Goal: Task Accomplishment & Management: Use online tool/utility

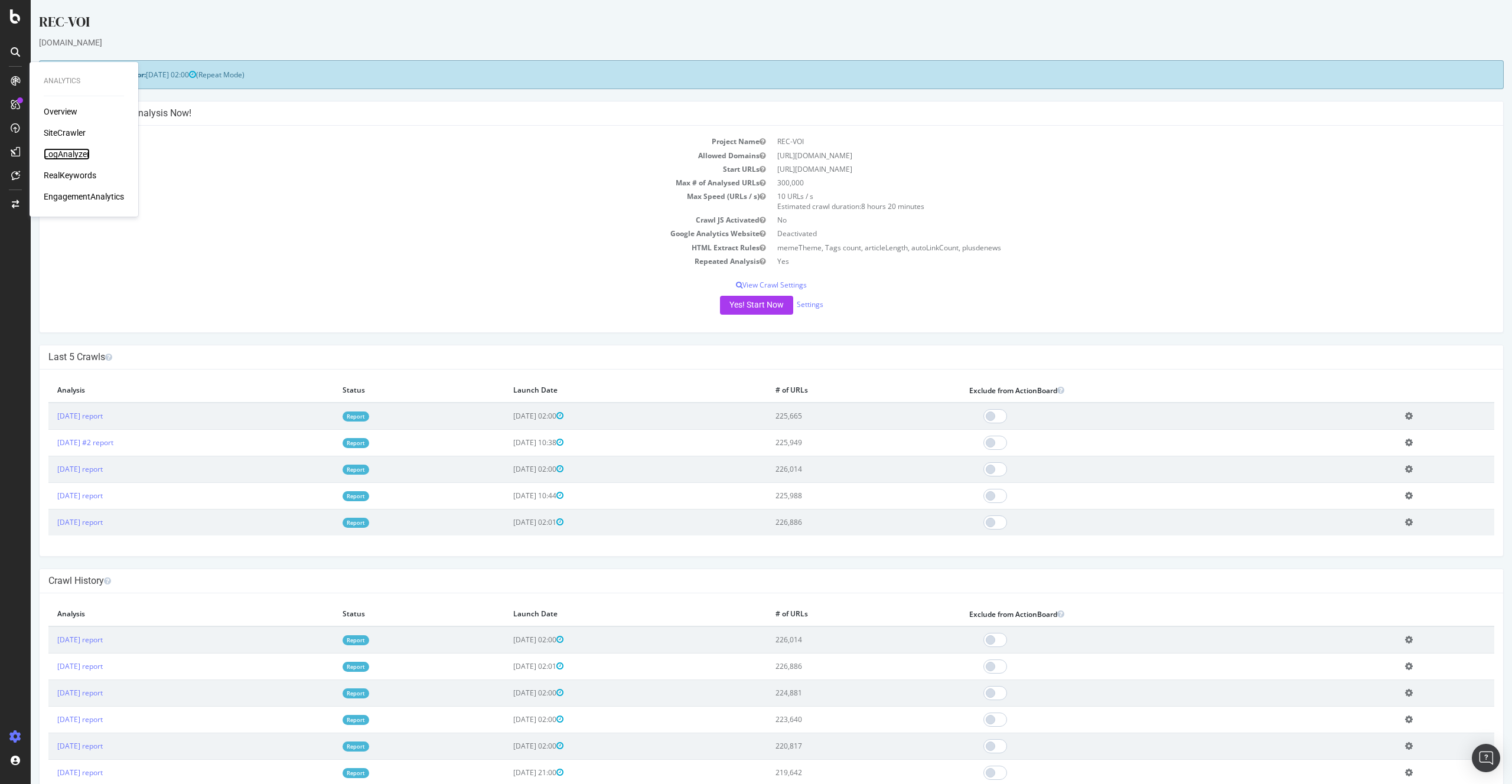
click at [83, 150] on div "LogAnalyzer" at bounding box center [67, 154] width 46 height 12
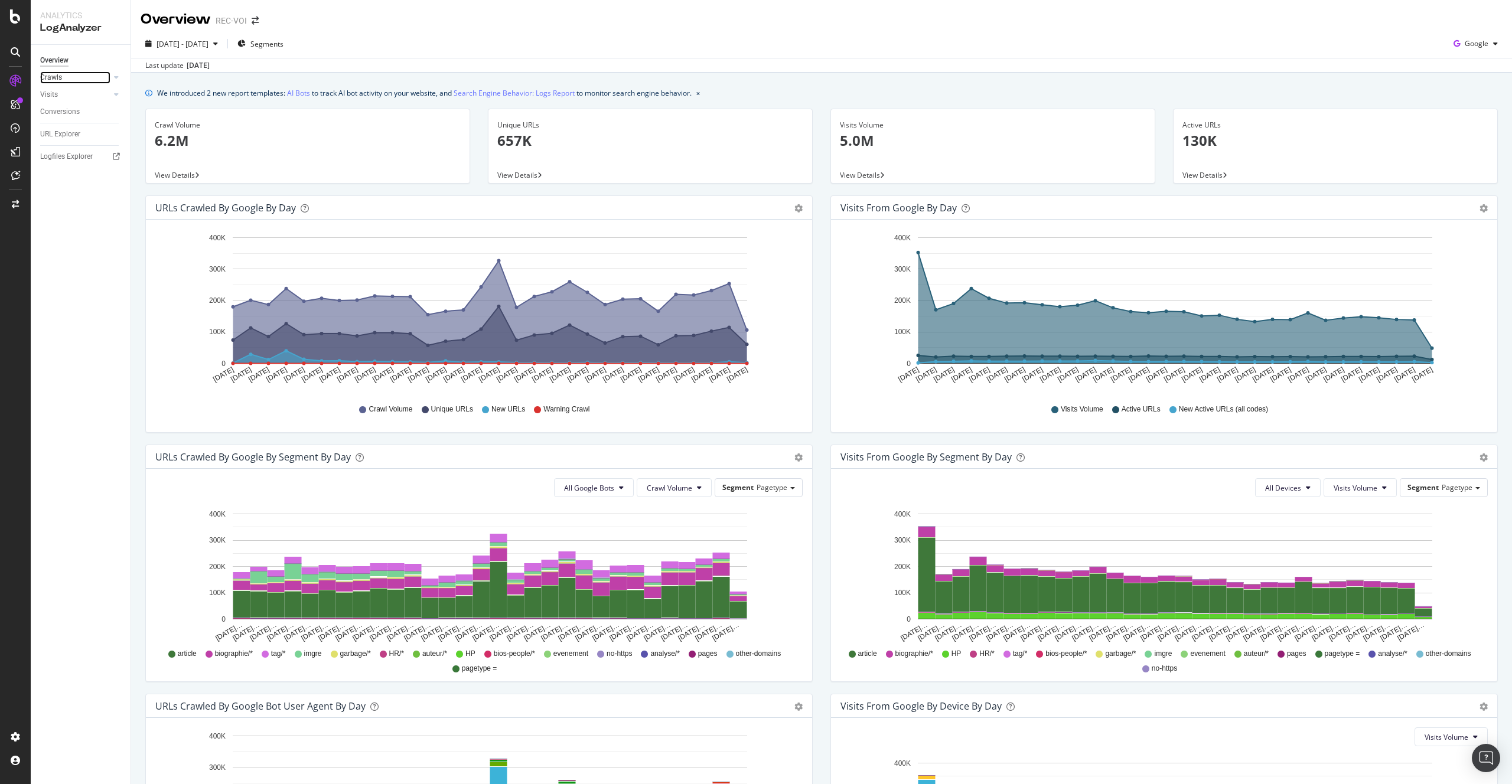
click at [107, 81] on div at bounding box center [105, 77] width 12 height 12
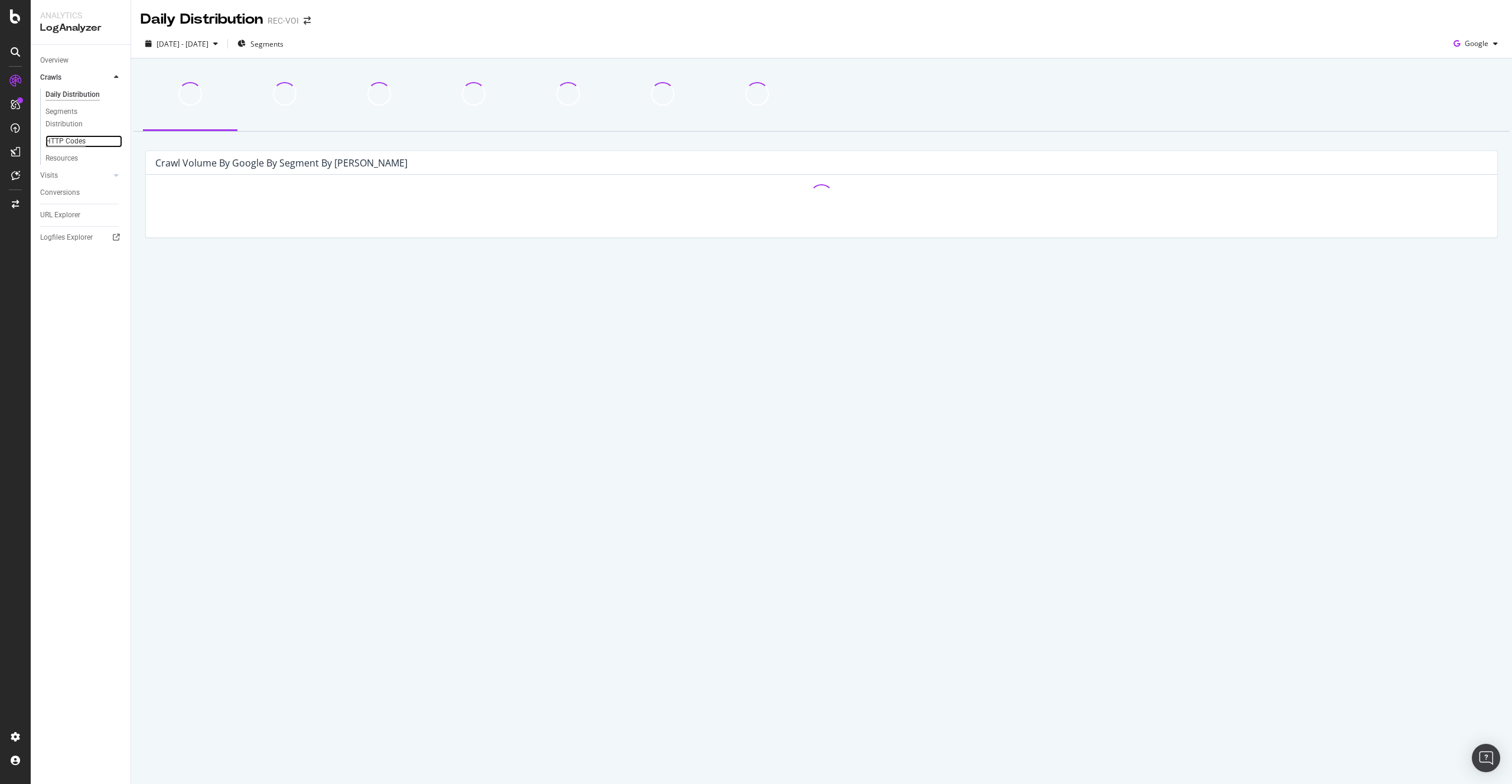
click at [71, 137] on div "HTTP Codes" at bounding box center [65, 141] width 40 height 12
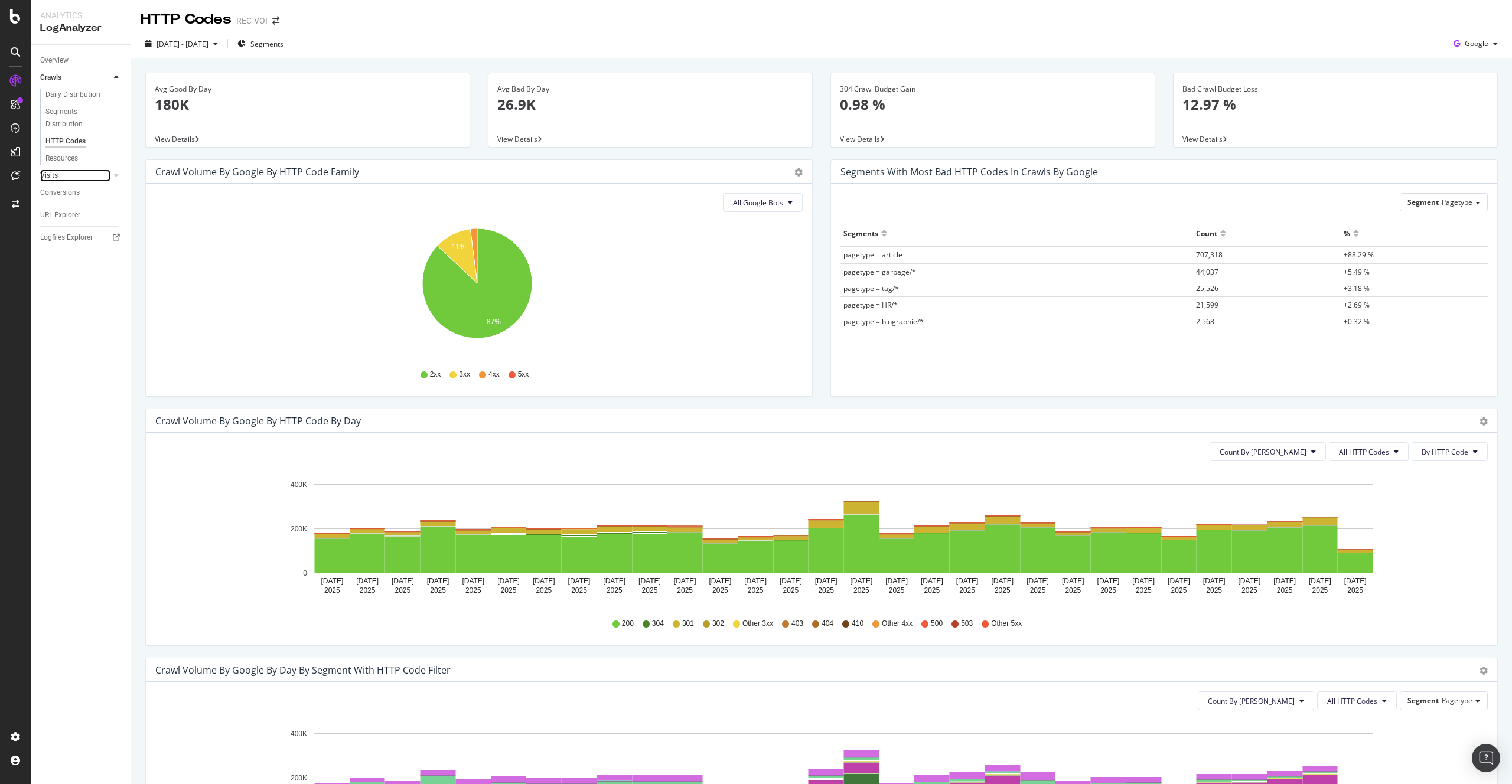
click at [109, 181] on link "Visits" at bounding box center [75, 176] width 70 height 12
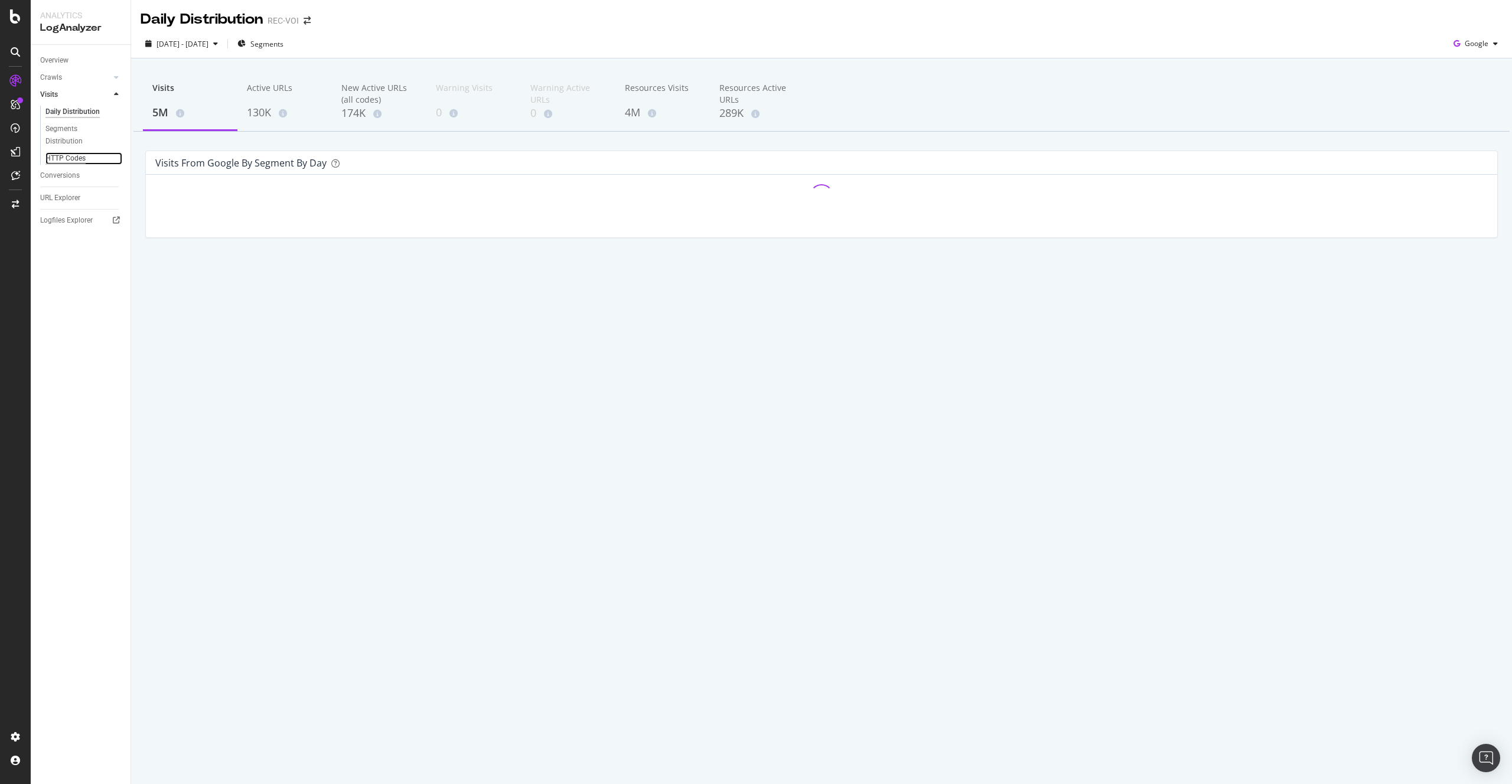
click at [69, 153] on div "HTTP Codes" at bounding box center [65, 159] width 40 height 12
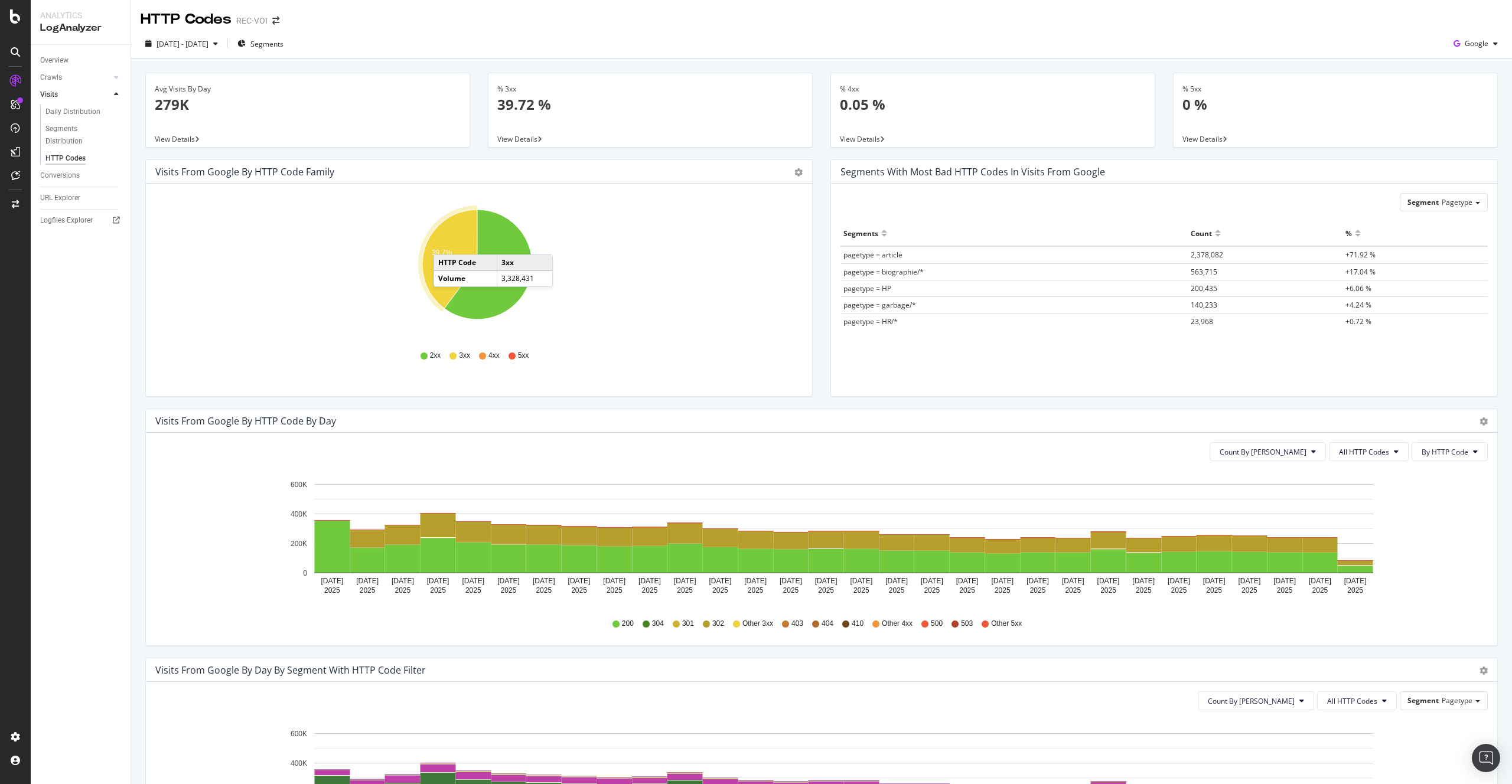
click at [445, 243] on icon "A chart." at bounding box center [449, 259] width 55 height 99
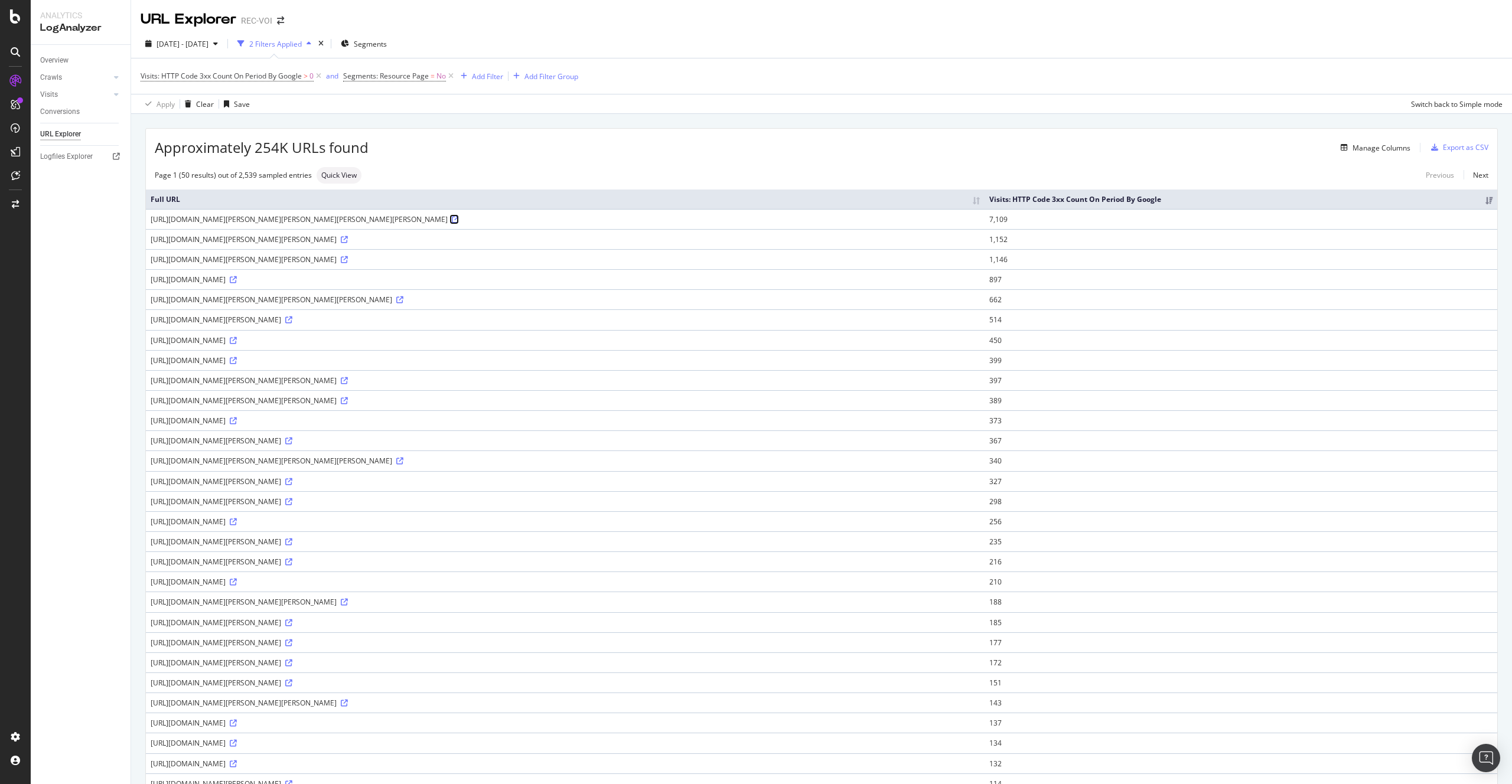
click at [459, 222] on icon at bounding box center [455, 220] width 7 height 7
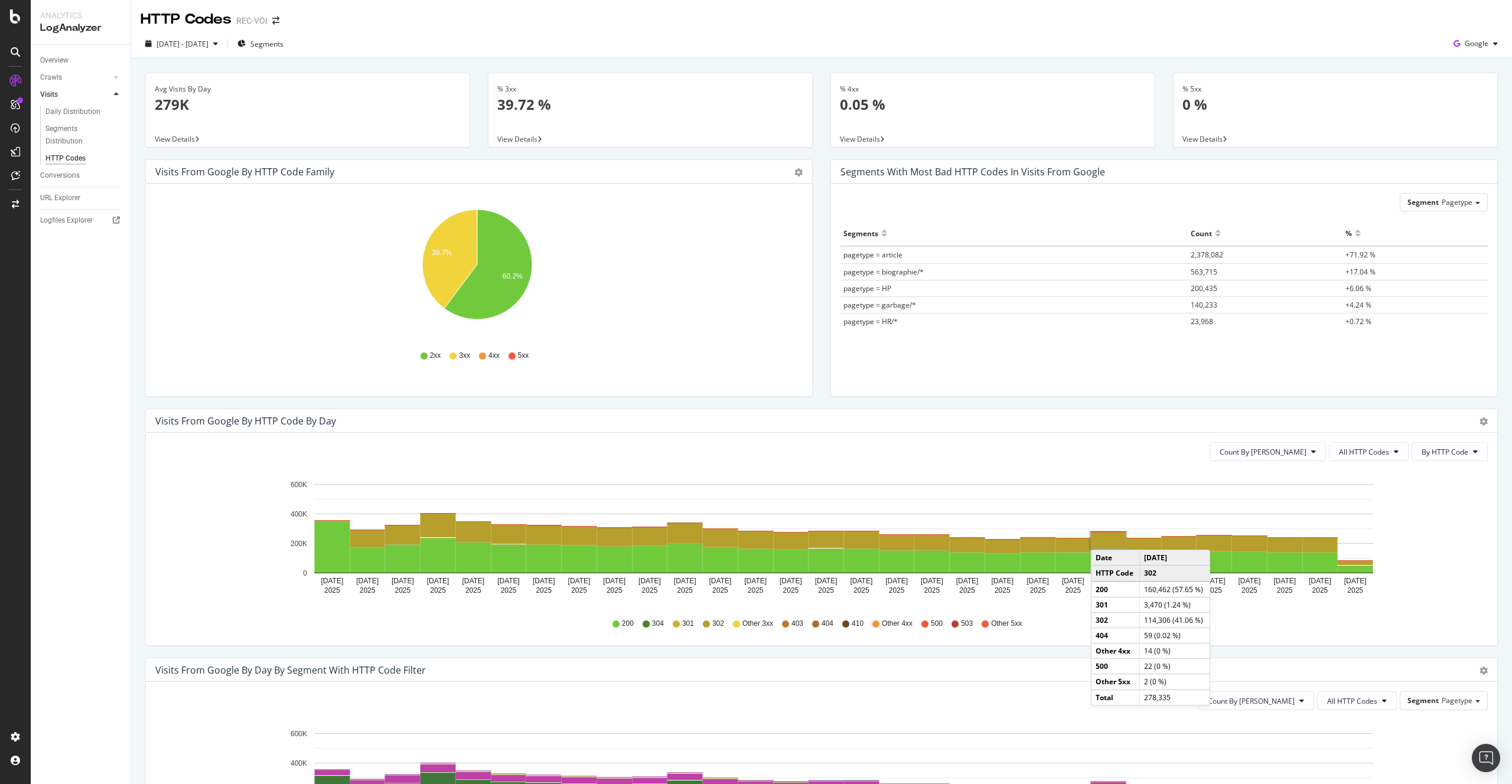
click at [1103, 538] on rect "A chart." at bounding box center [1108, 540] width 36 height 16
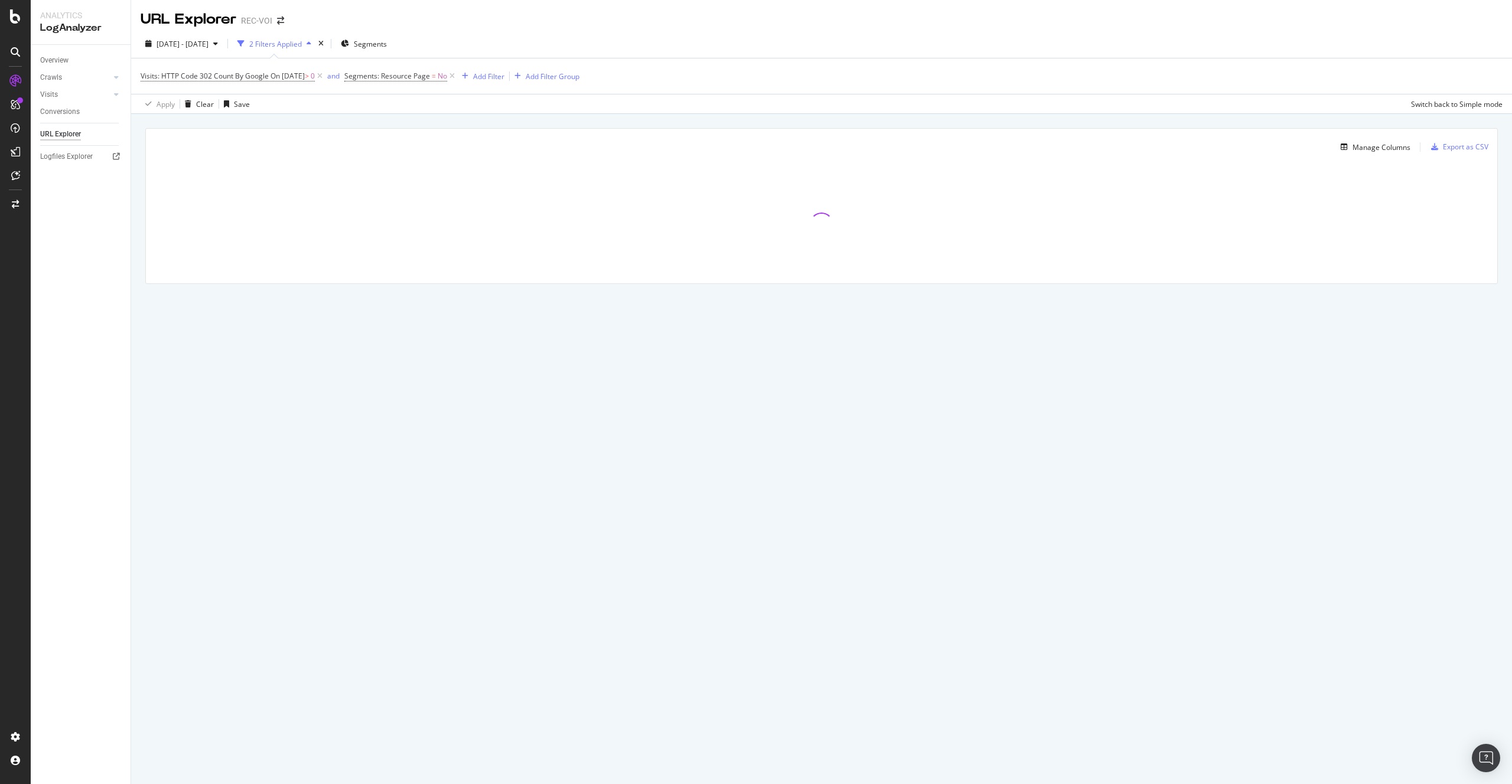
click at [306, 50] on div "2 Filters Applied" at bounding box center [274, 44] width 84 height 18
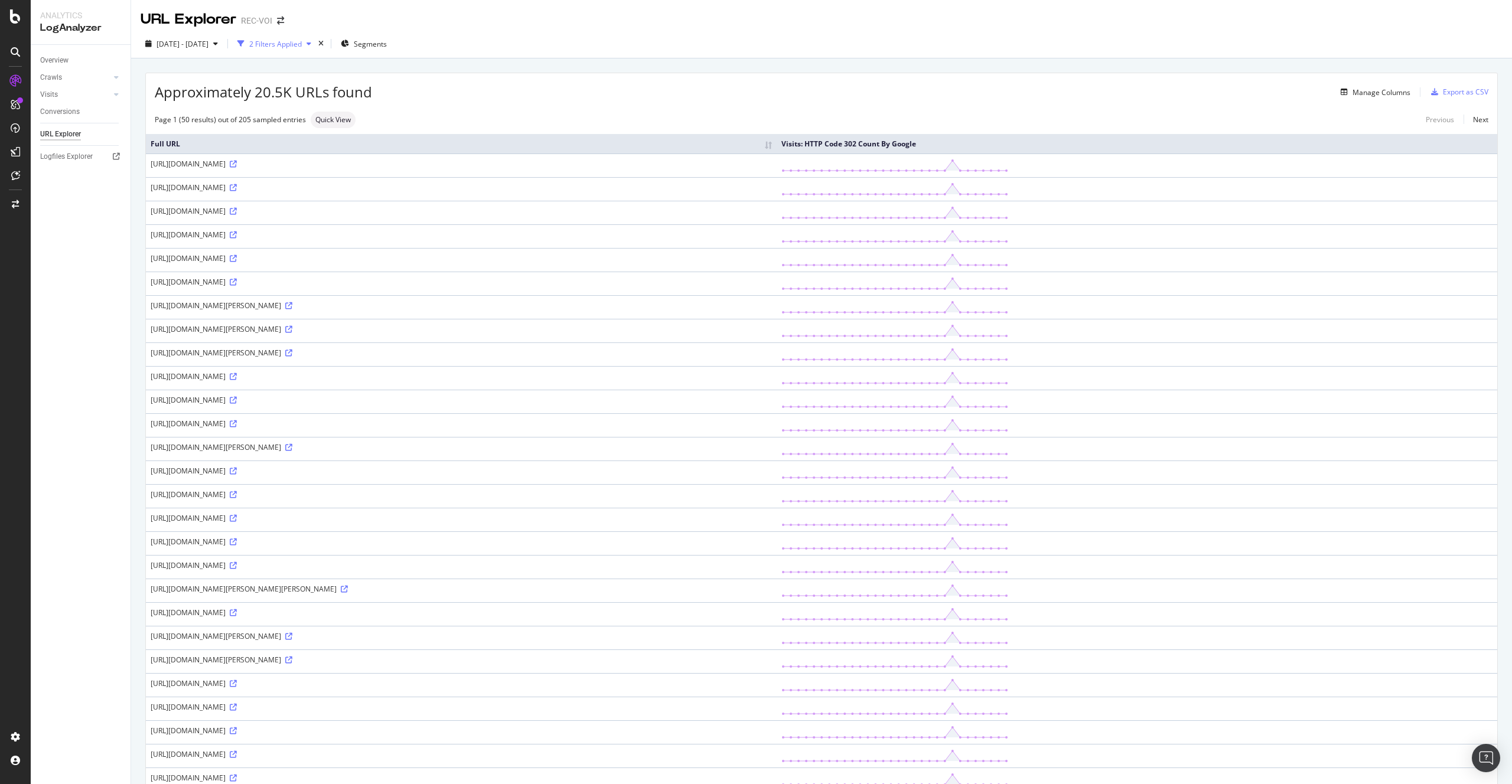
click at [302, 48] on div "2 Filters Applied" at bounding box center [276, 44] width 53 height 10
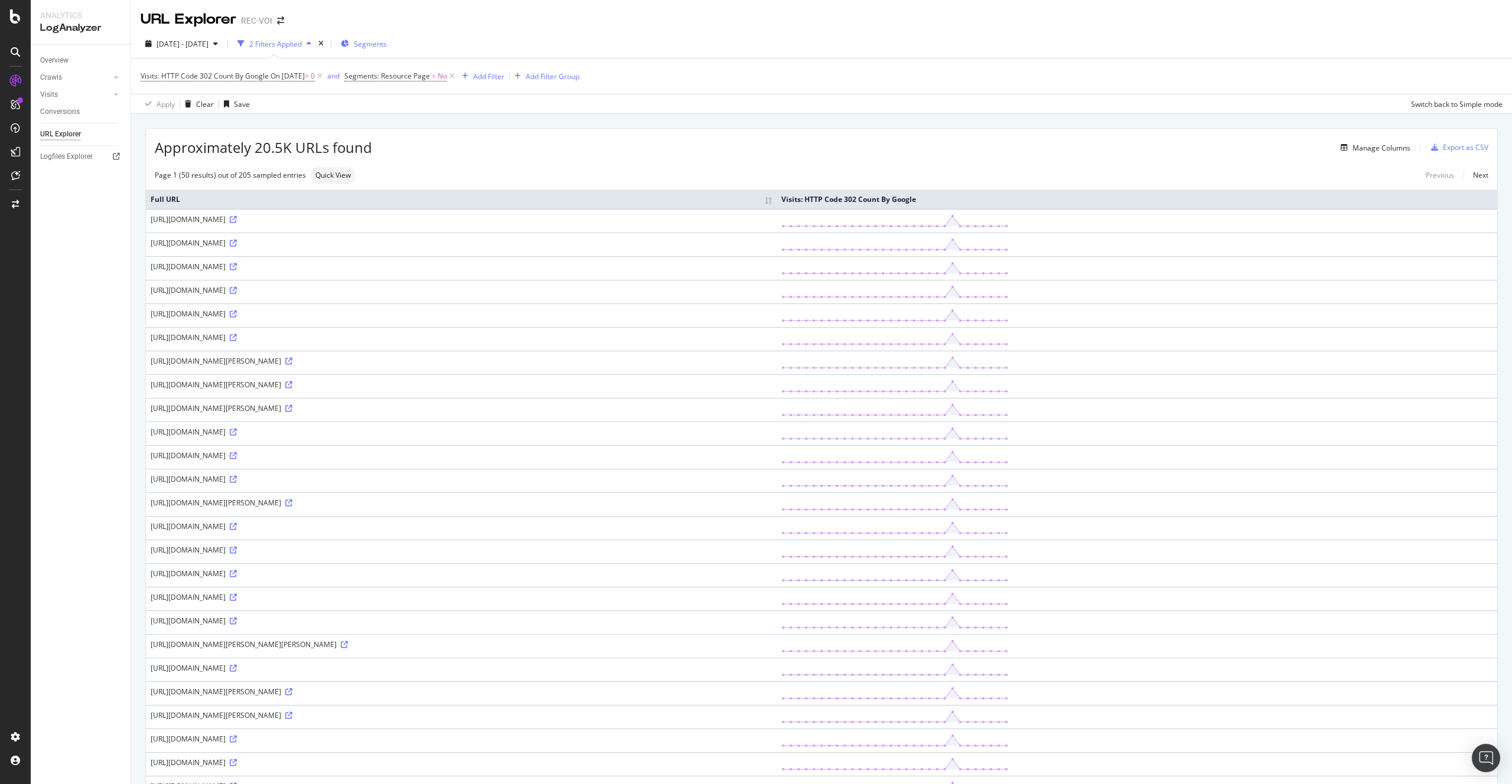
click at [386, 50] on div "Segments" at bounding box center [364, 44] width 46 height 18
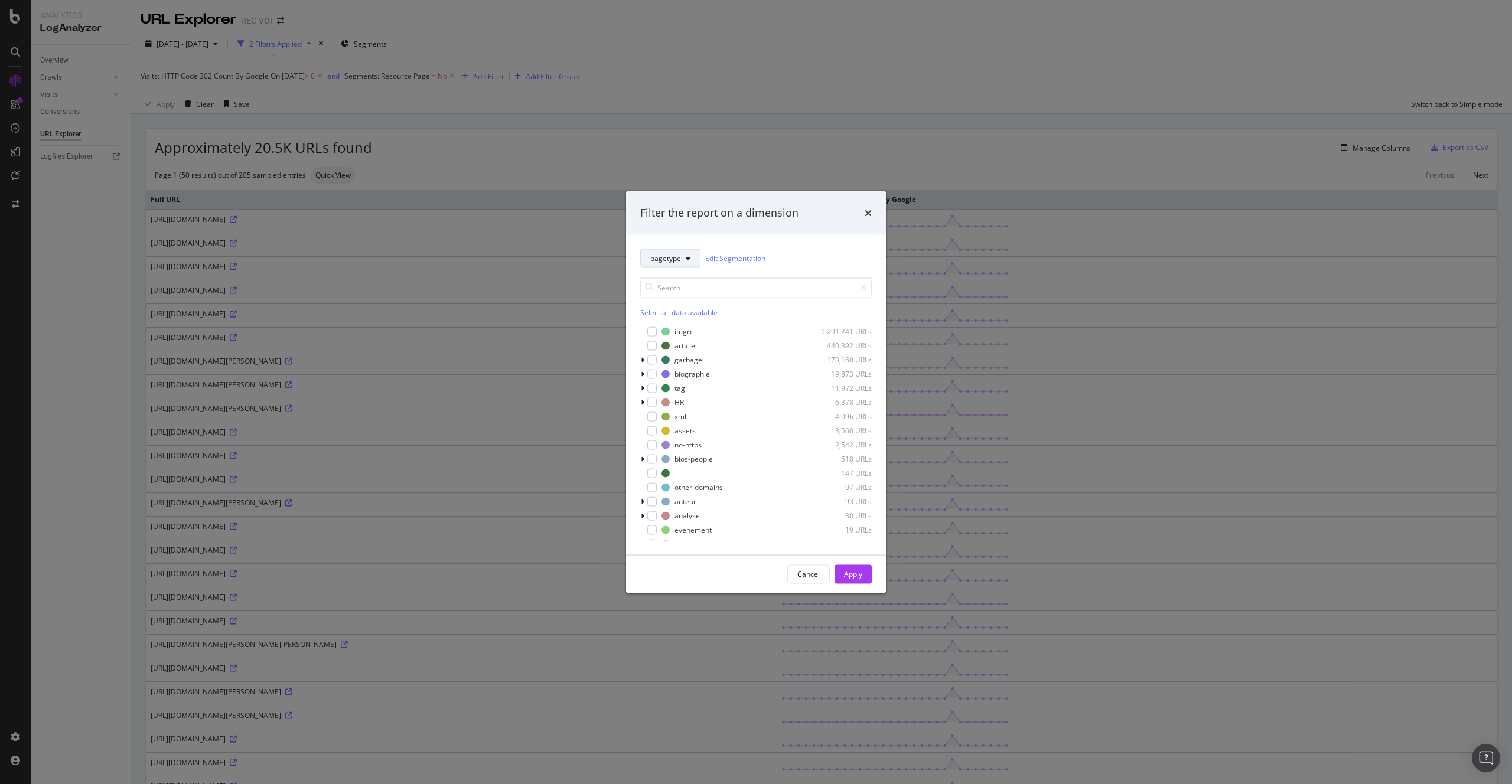
click at [677, 256] on span "pagetype" at bounding box center [665, 258] width 31 height 10
click at [797, 256] on div "pagetype Edit Segmentation" at bounding box center [756, 258] width 231 height 19
click at [871, 213] on icon "times" at bounding box center [868, 212] width 7 height 10
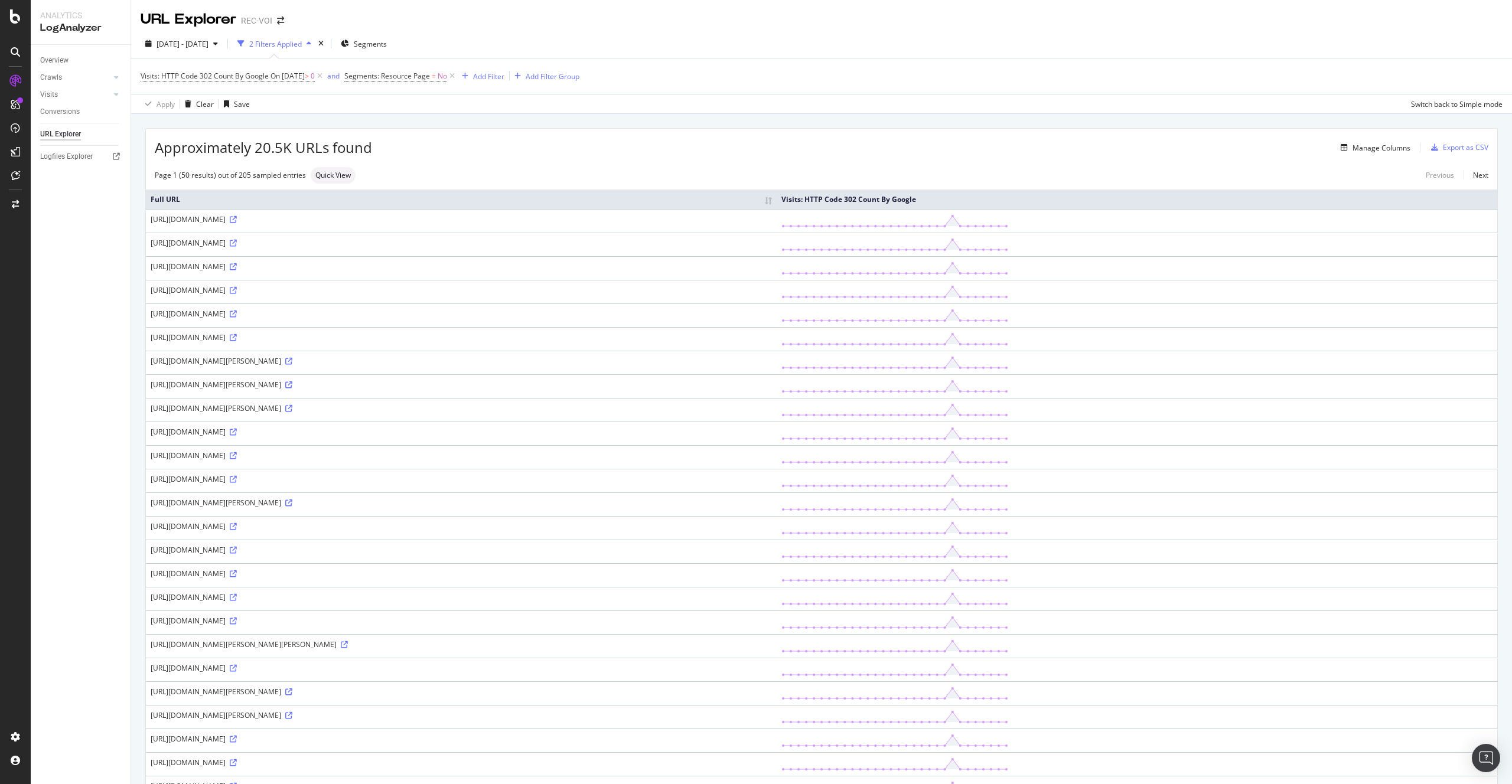
click at [219, 219] on div "https://www.voici.fr/?firstId=017a8e8dae634077a85a71bafa47a912&redirectUri=%2Fa…" at bounding box center [461, 219] width 621 height 10
drag, startPoint x: 218, startPoint y: 219, endPoint x: 240, endPoint y: 220, distance: 22.0
click at [240, 220] on div "https://www.voici.fr/?firstId=017a8e8dae634077a85a71bafa47a912&redirectUri=%2Fa…" at bounding box center [461, 219] width 621 height 10
copy div "?firstId"
click at [384, 55] on div "Switch and/or" at bounding box center [351, 53] width 67 height 21
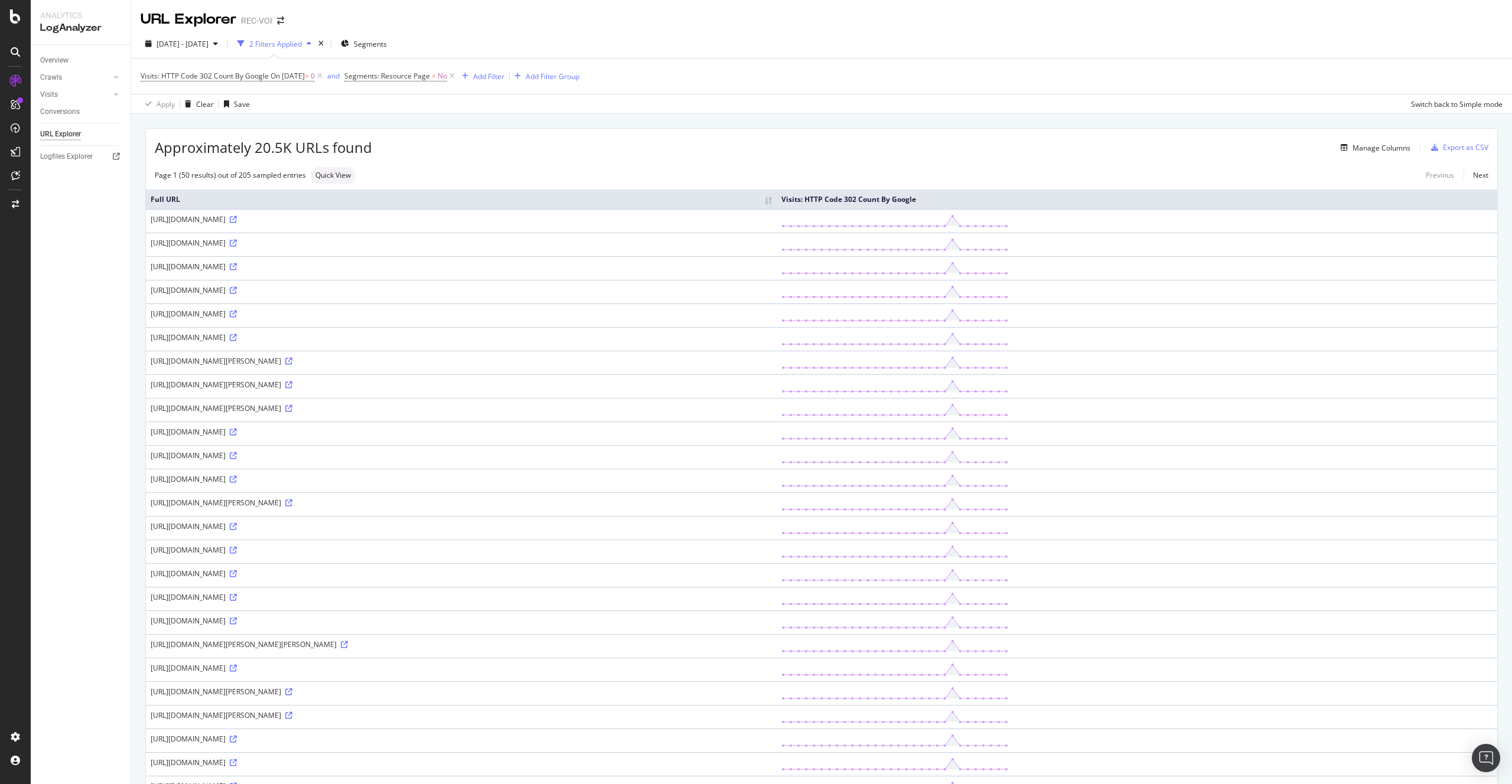
click at [421, 30] on div "2025 Jul. 14th - Aug. 12th 2 Filters Applied Segments Visits: HTTP Code 302 Cou…" at bounding box center [822, 71] width 1381 height 84
click at [387, 38] on div "Segments" at bounding box center [364, 44] width 46 height 18
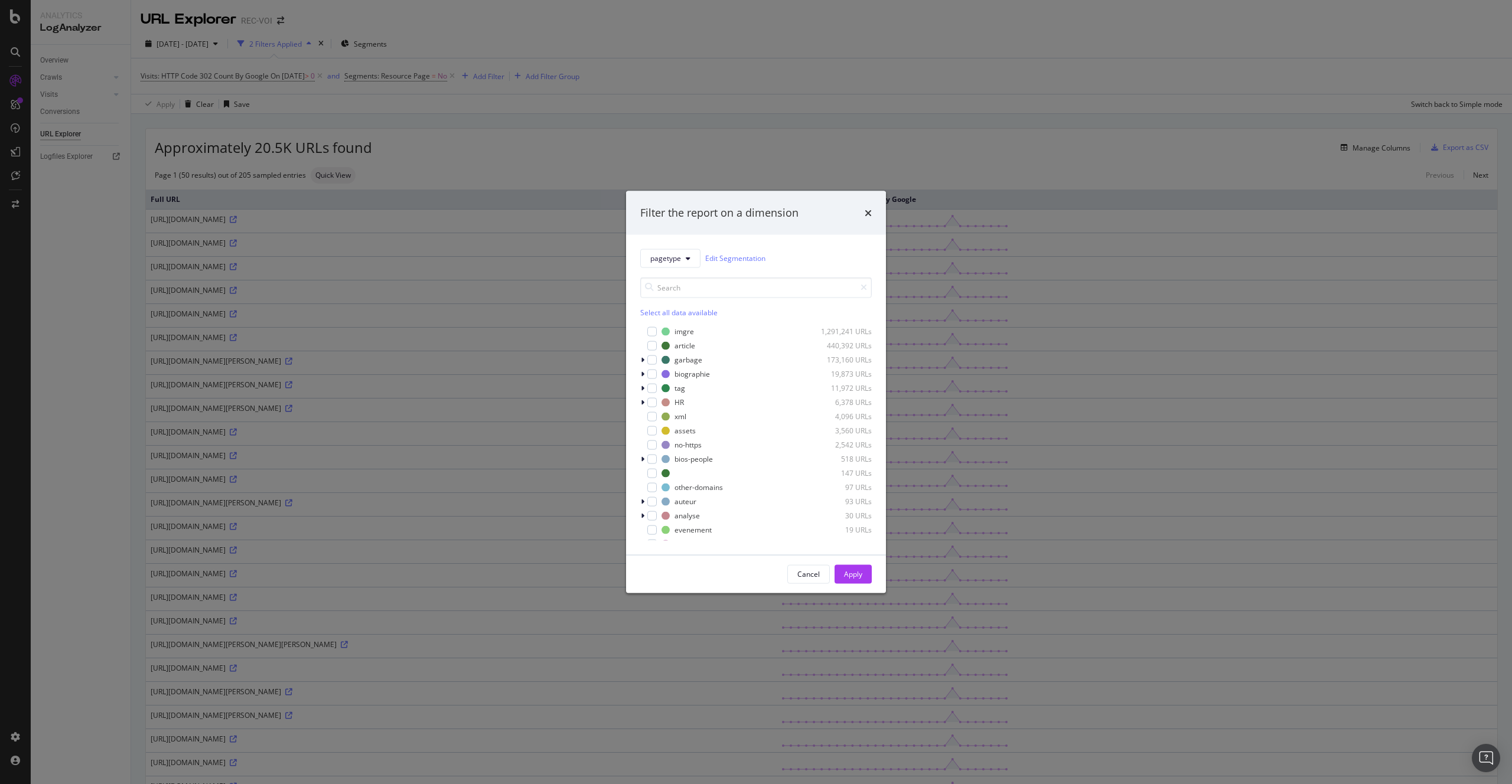
click at [733, 265] on div "pagetype Edit Segmentation" at bounding box center [756, 258] width 231 height 19
click at [733, 262] on link "Edit Segmentation" at bounding box center [735, 258] width 60 height 12
click at [871, 205] on div "times" at bounding box center [868, 212] width 7 height 15
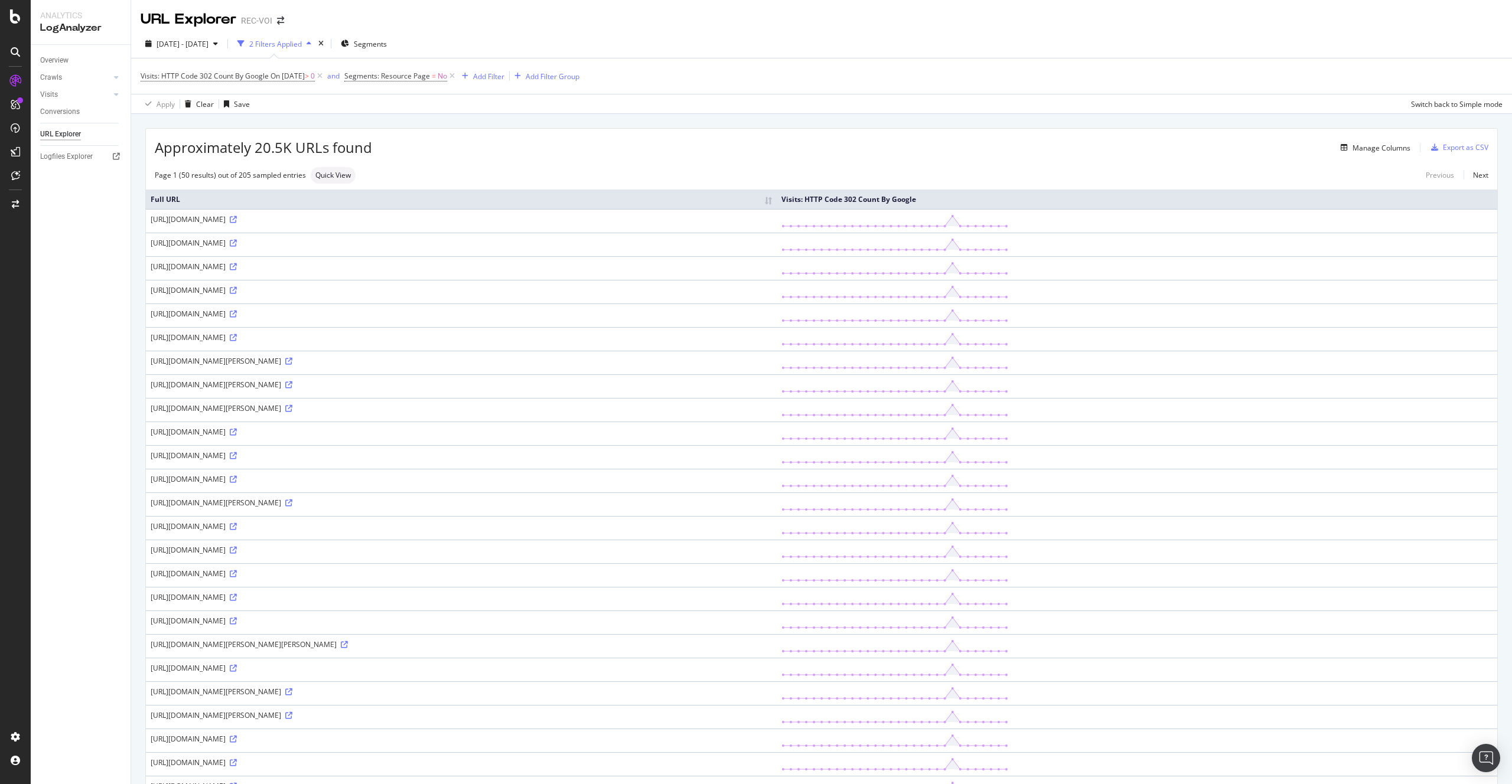
scroll to position [670, 0]
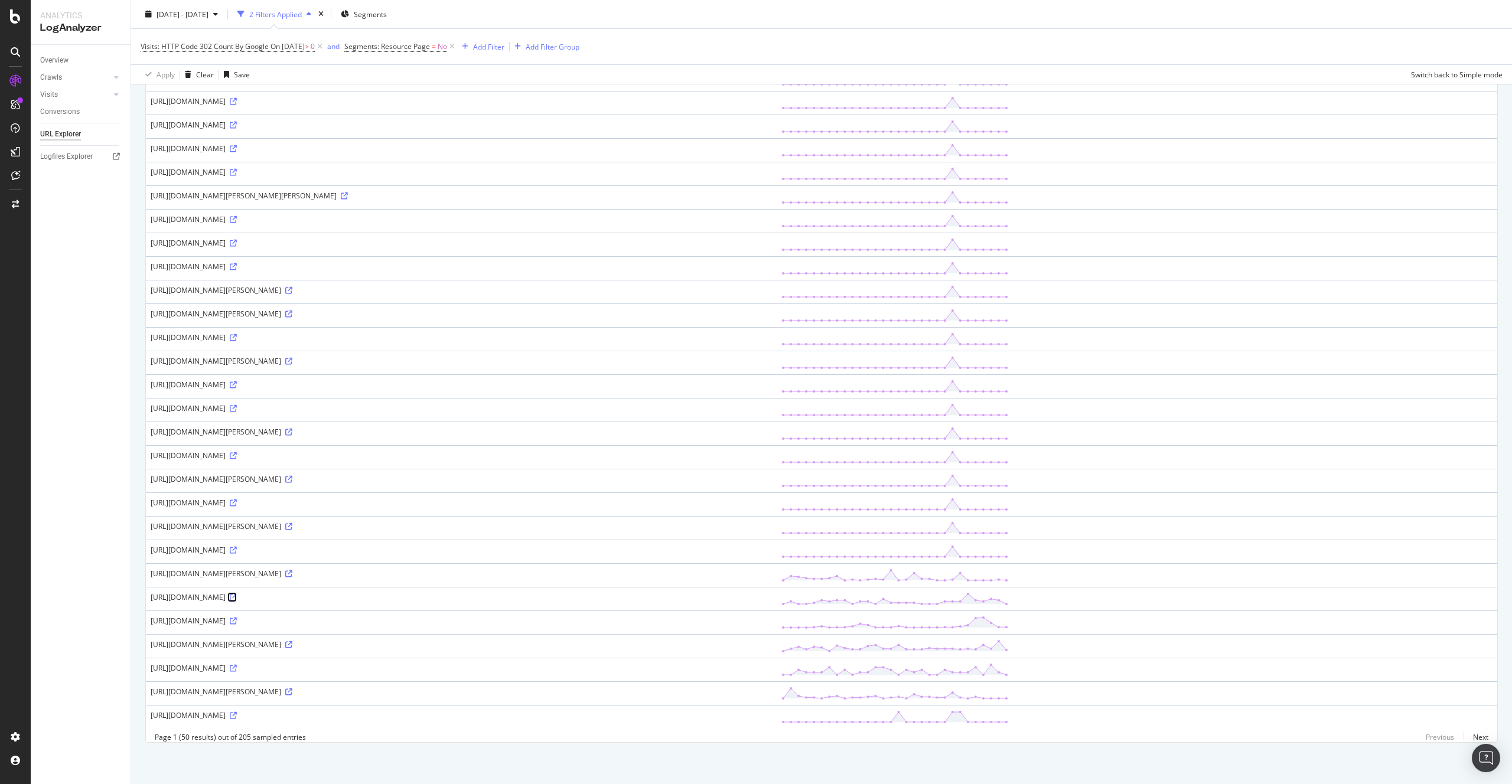
click at [237, 594] on icon at bounding box center [233, 598] width 7 height 7
click at [1474, 740] on link "Next" at bounding box center [1476, 737] width 25 height 17
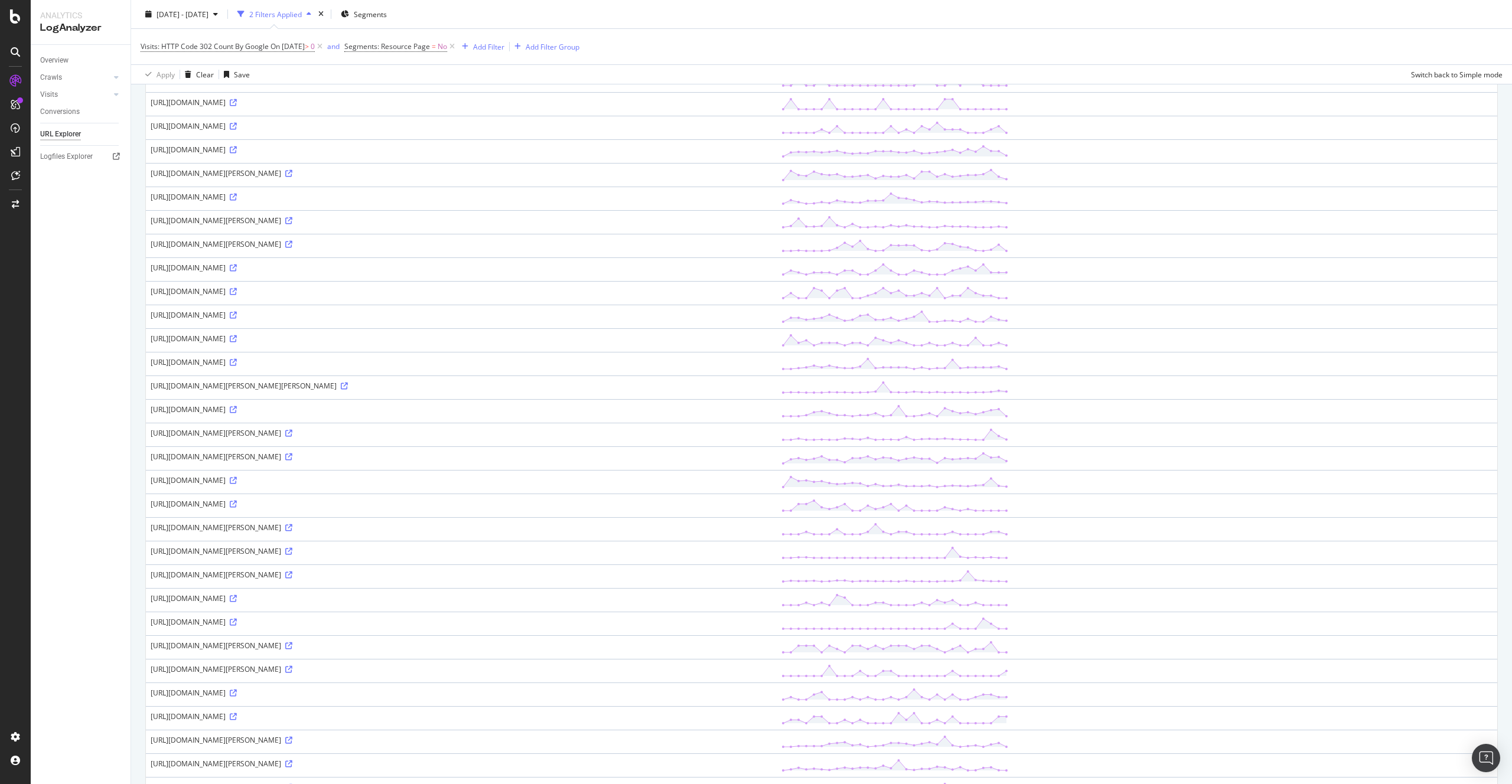
scroll to position [0, 0]
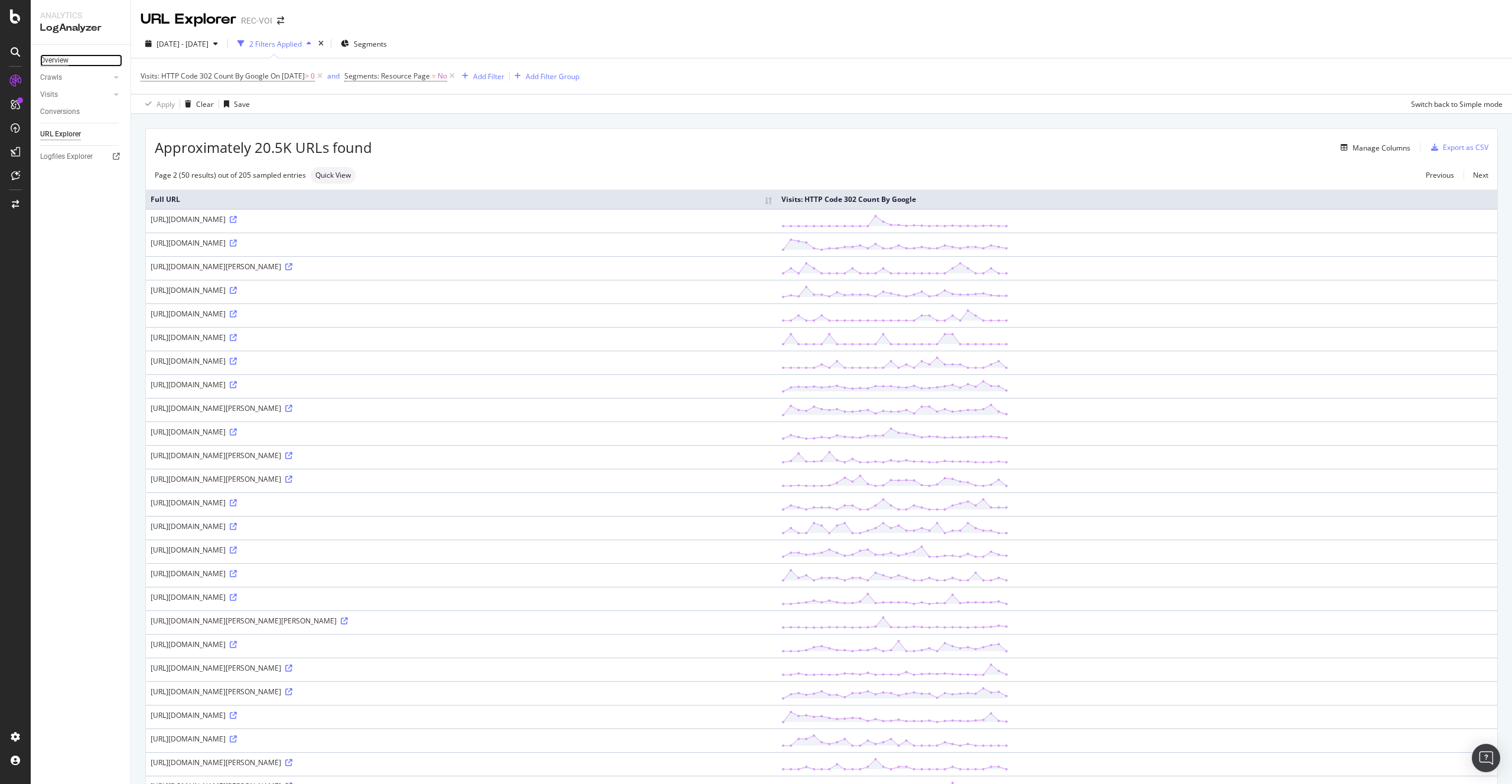
click at [53, 63] on div "Overview" at bounding box center [54, 61] width 28 height 12
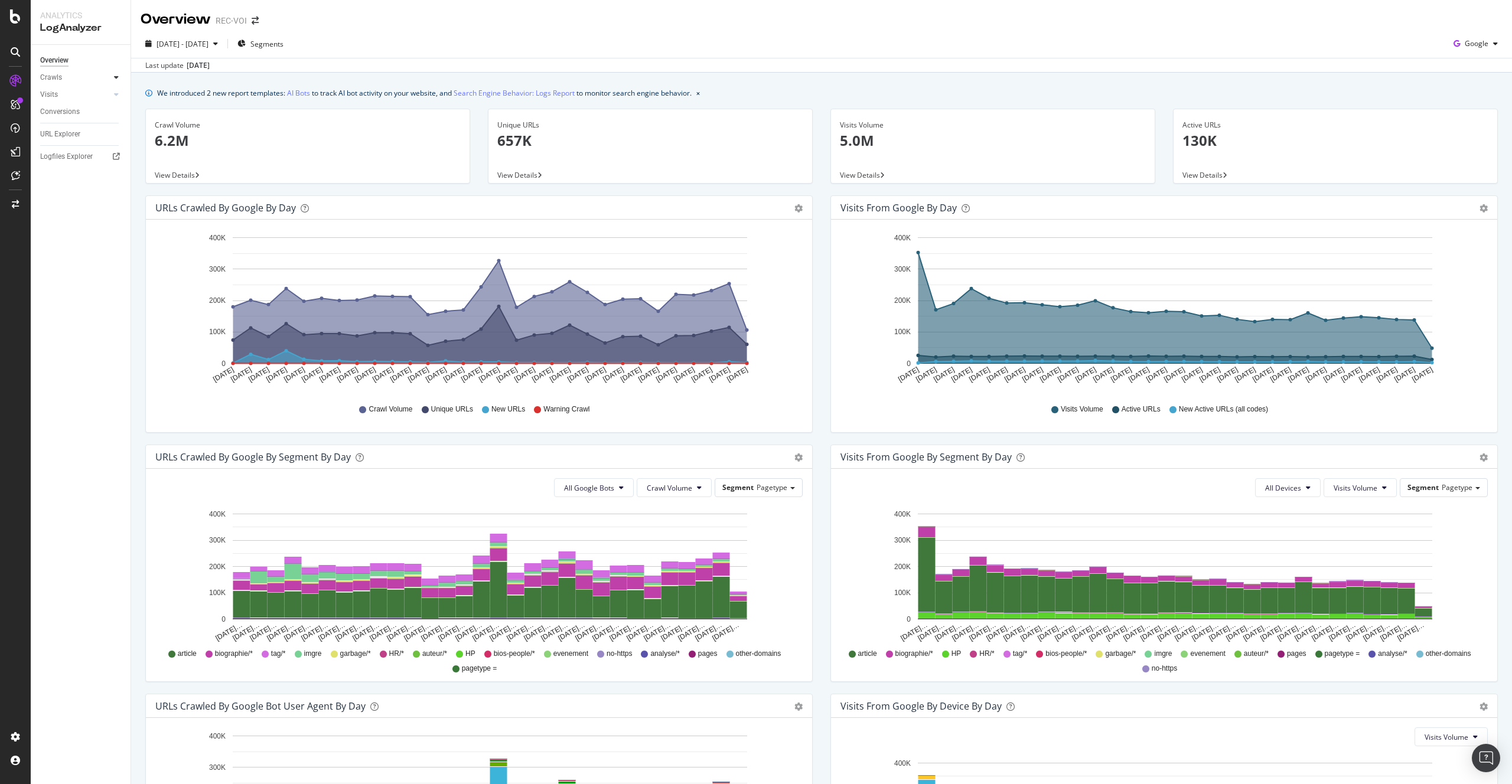
click at [114, 81] on icon at bounding box center [116, 77] width 5 height 7
click at [74, 136] on div "HTTP Codes" at bounding box center [65, 141] width 40 height 12
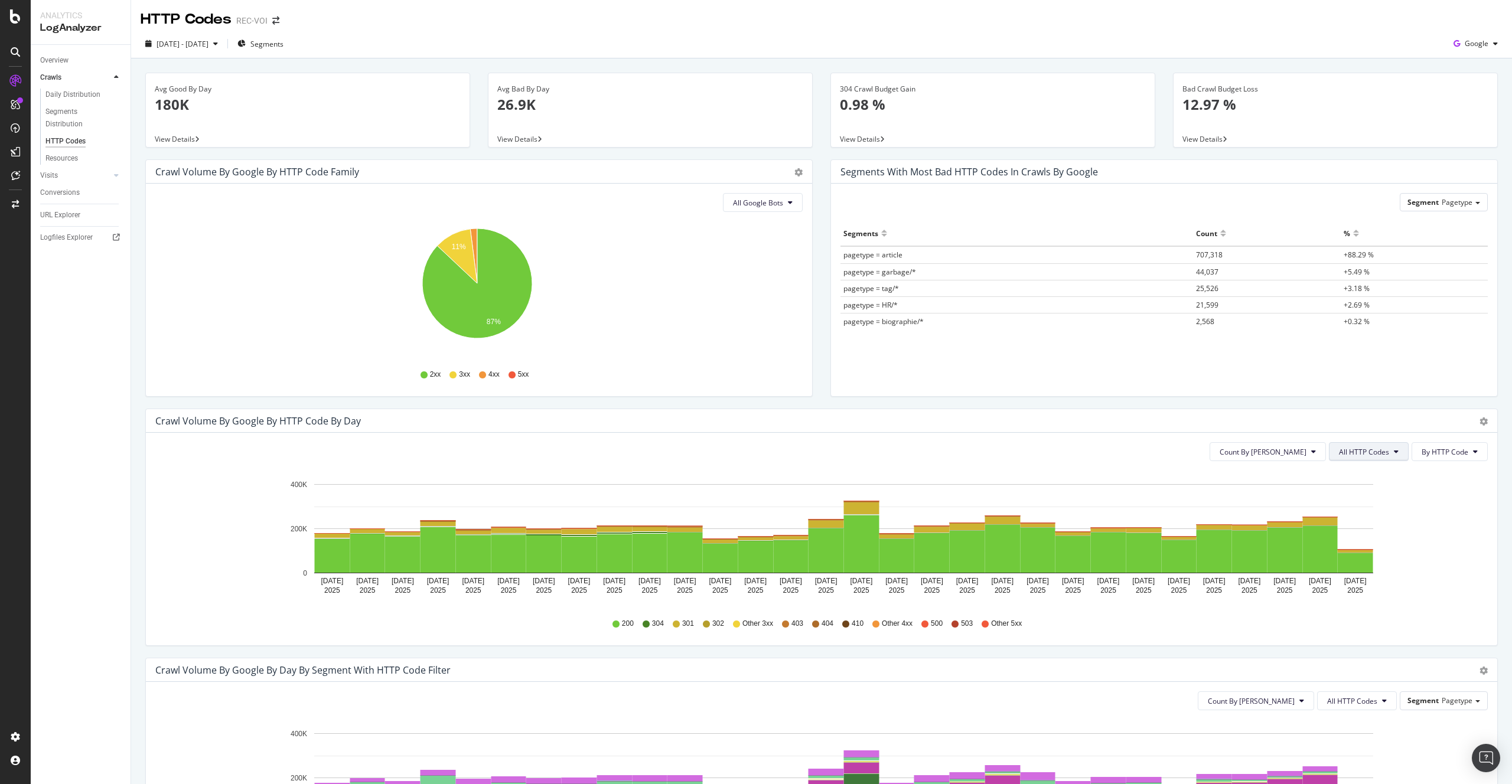
click at [1368, 453] on span "All HTTP Codes" at bounding box center [1364, 452] width 50 height 10
click at [1353, 536] on span "3xx family" at bounding box center [1361, 541] width 60 height 11
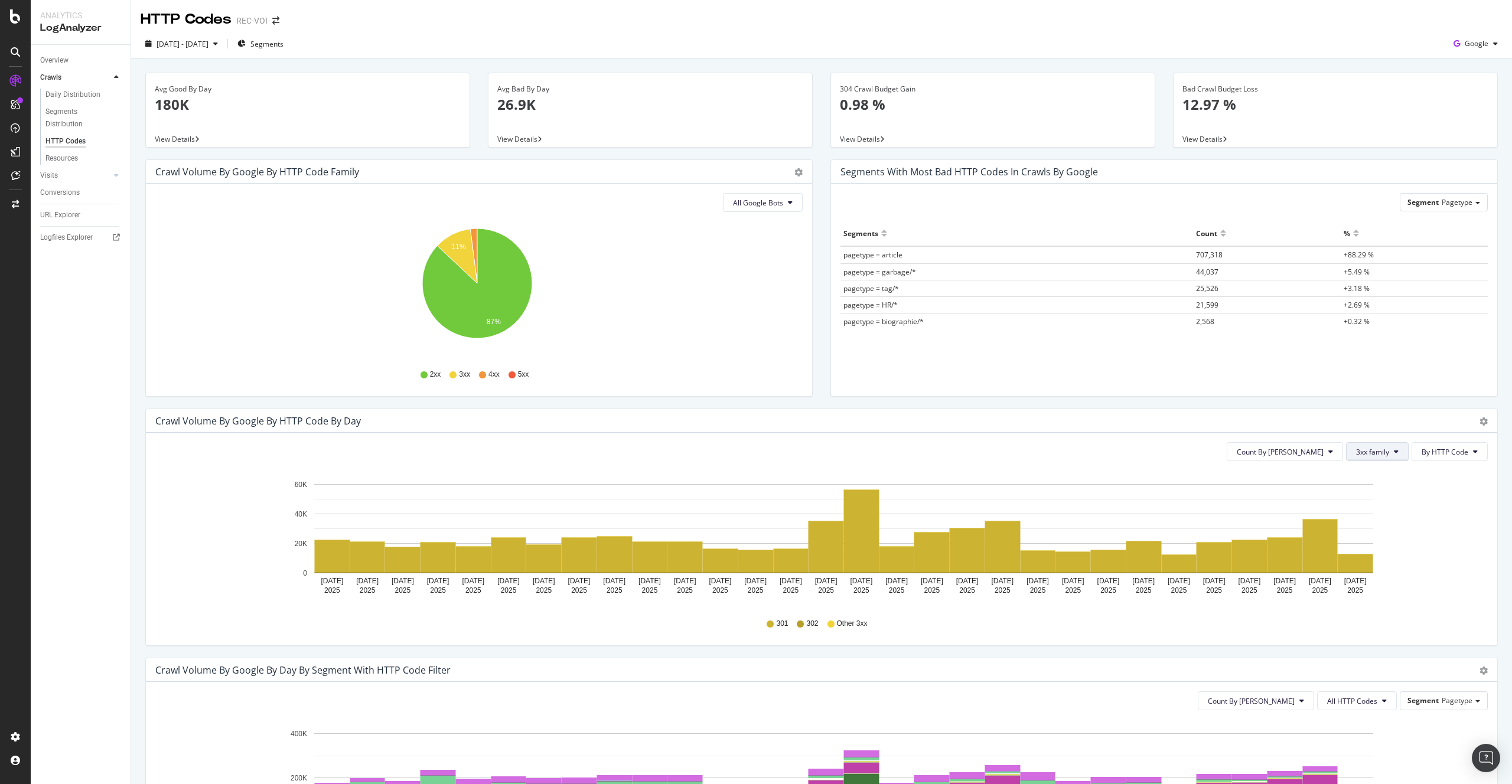
click at [1360, 450] on span "3xx family" at bounding box center [1372, 452] width 33 height 10
click at [1367, 479] on span "All HTTP Codes" at bounding box center [1378, 475] width 60 height 11
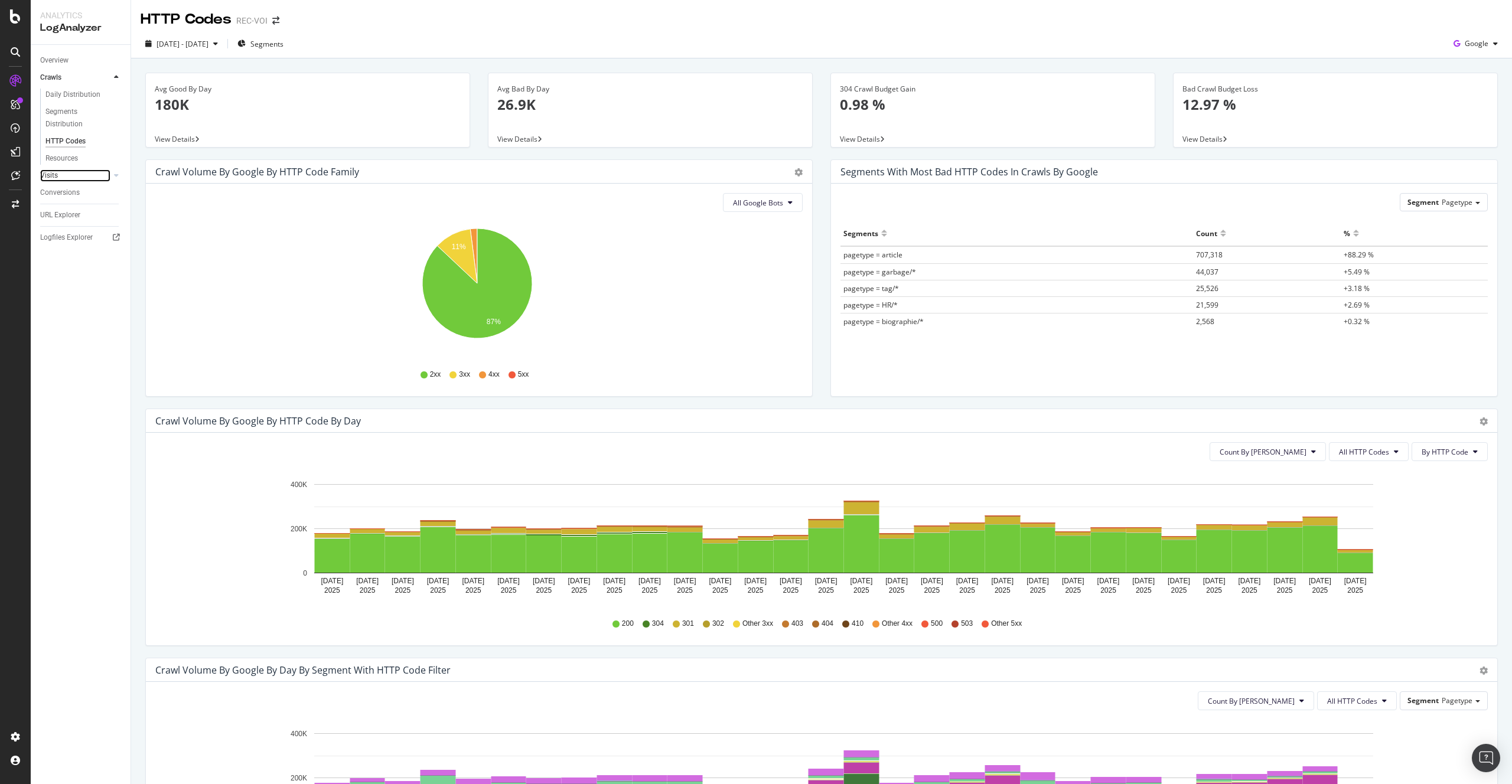
click at [76, 177] on link "Visits" at bounding box center [75, 176] width 70 height 12
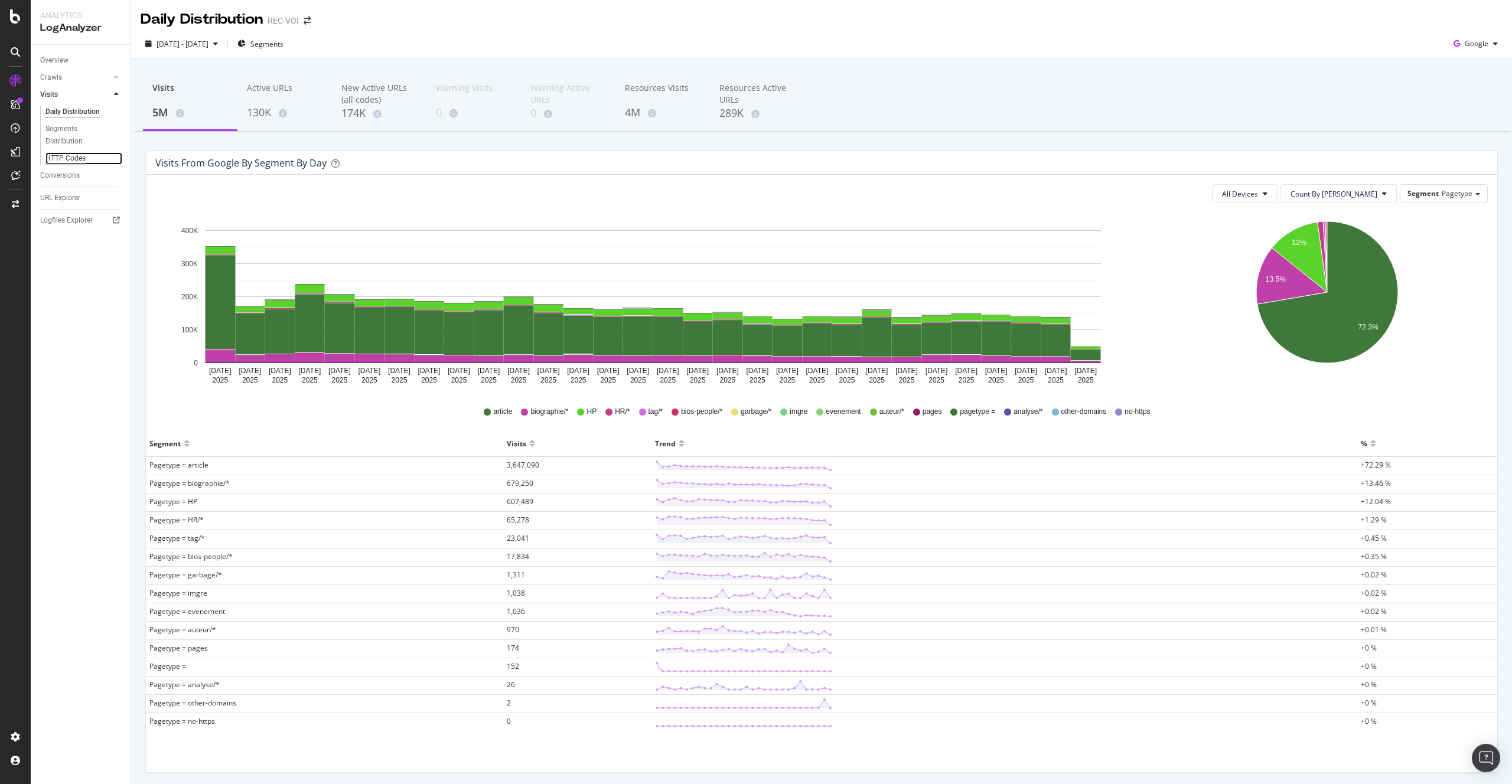
click at [70, 156] on div "HTTP Codes" at bounding box center [65, 159] width 40 height 12
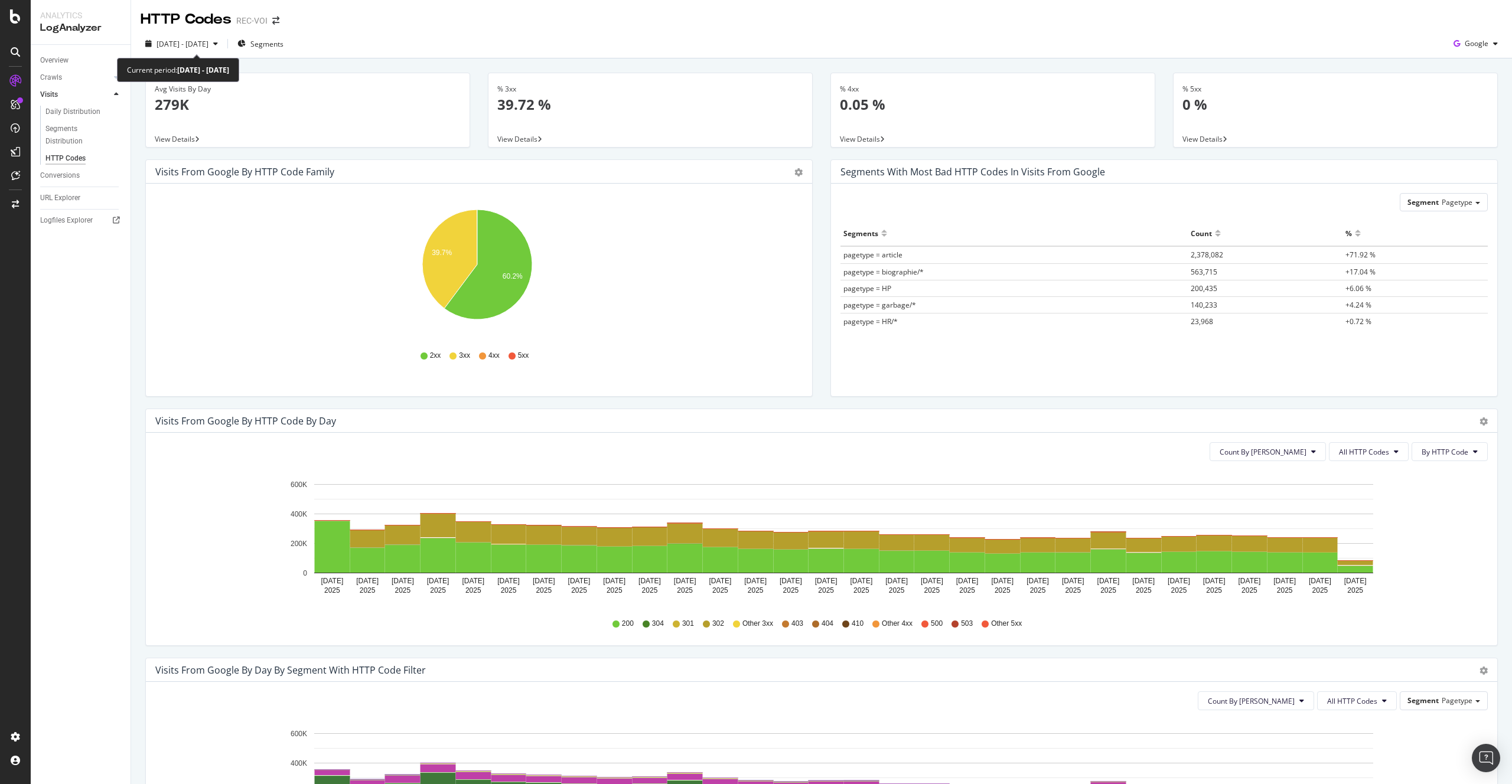
click at [207, 54] on div "2025 Jul. 14th - Aug. 12th Segments Google" at bounding box center [822, 46] width 1381 height 24
click at [208, 51] on div "2025 Jul. 14th - Aug. 12th" at bounding box center [182, 44] width 82 height 18
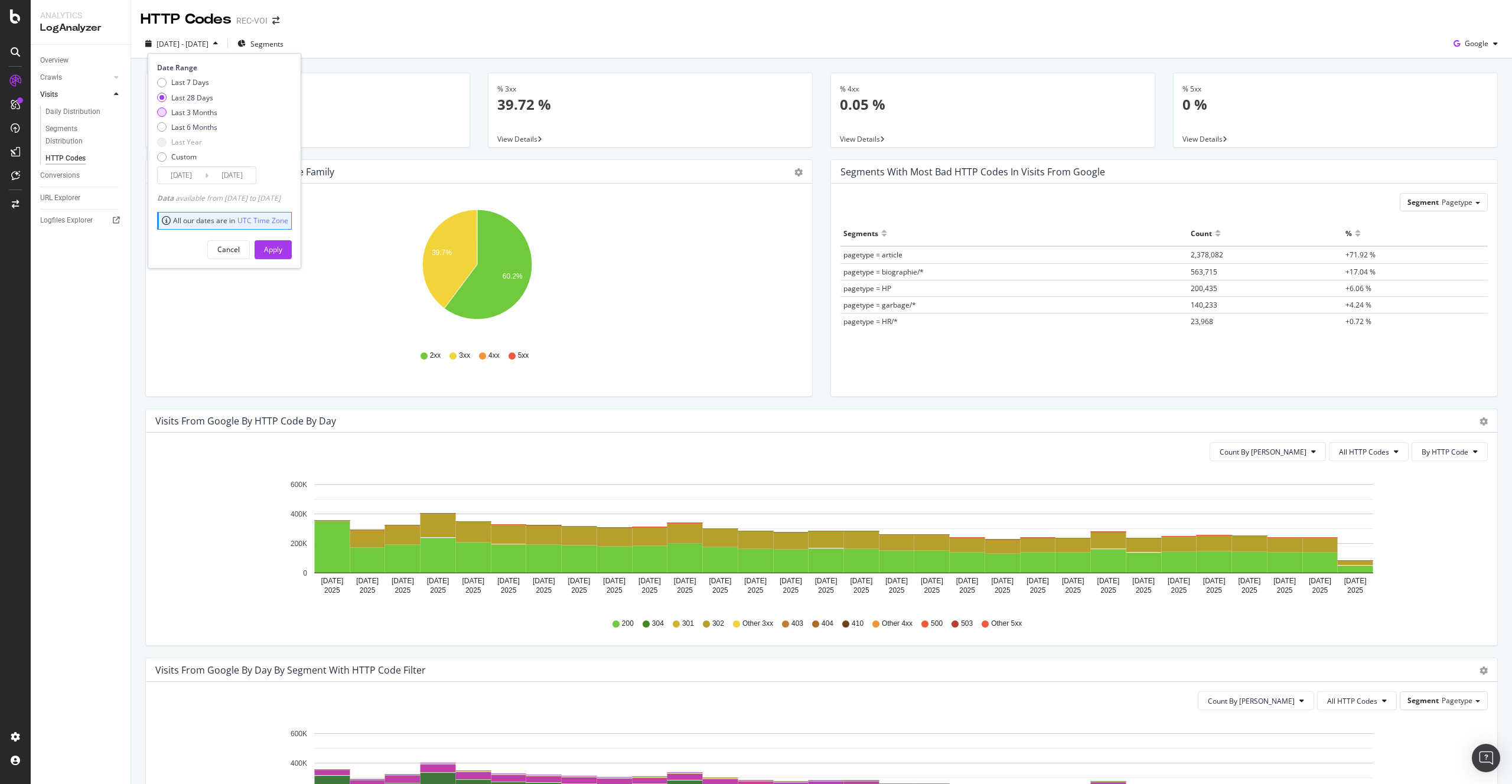
click at [197, 113] on div "Last 3 Months" at bounding box center [194, 113] width 46 height 10
type input "2025/05/13"
click at [282, 248] on div "Apply" at bounding box center [273, 249] width 18 height 10
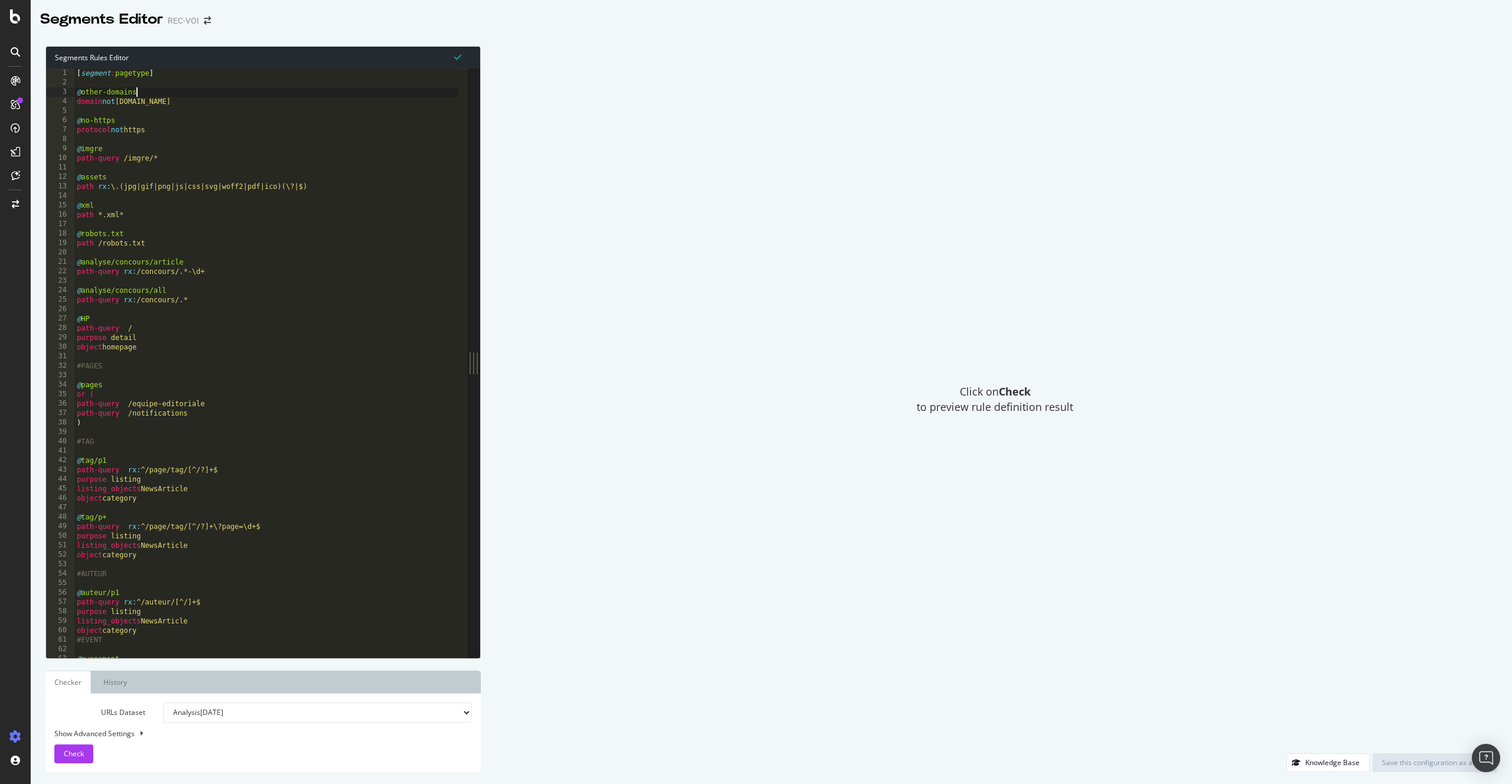
click at [196, 96] on div "[ segment : pagetype ] @ other-domains domain not www.voici.fr @ no-https proto…" at bounding box center [266, 372] width 384 height 608
click at [217, 100] on div "[ segment : pagetype ] @ other-domains domain not www.voici.fr @ no-https proto…" at bounding box center [266, 372] width 384 height 608
click at [190, 128] on div "[ segment : pagetype ] @ other-domains domain not www.voici.fr @ no-https proto…" at bounding box center [266, 372] width 384 height 608
type textarea "protocol not https"
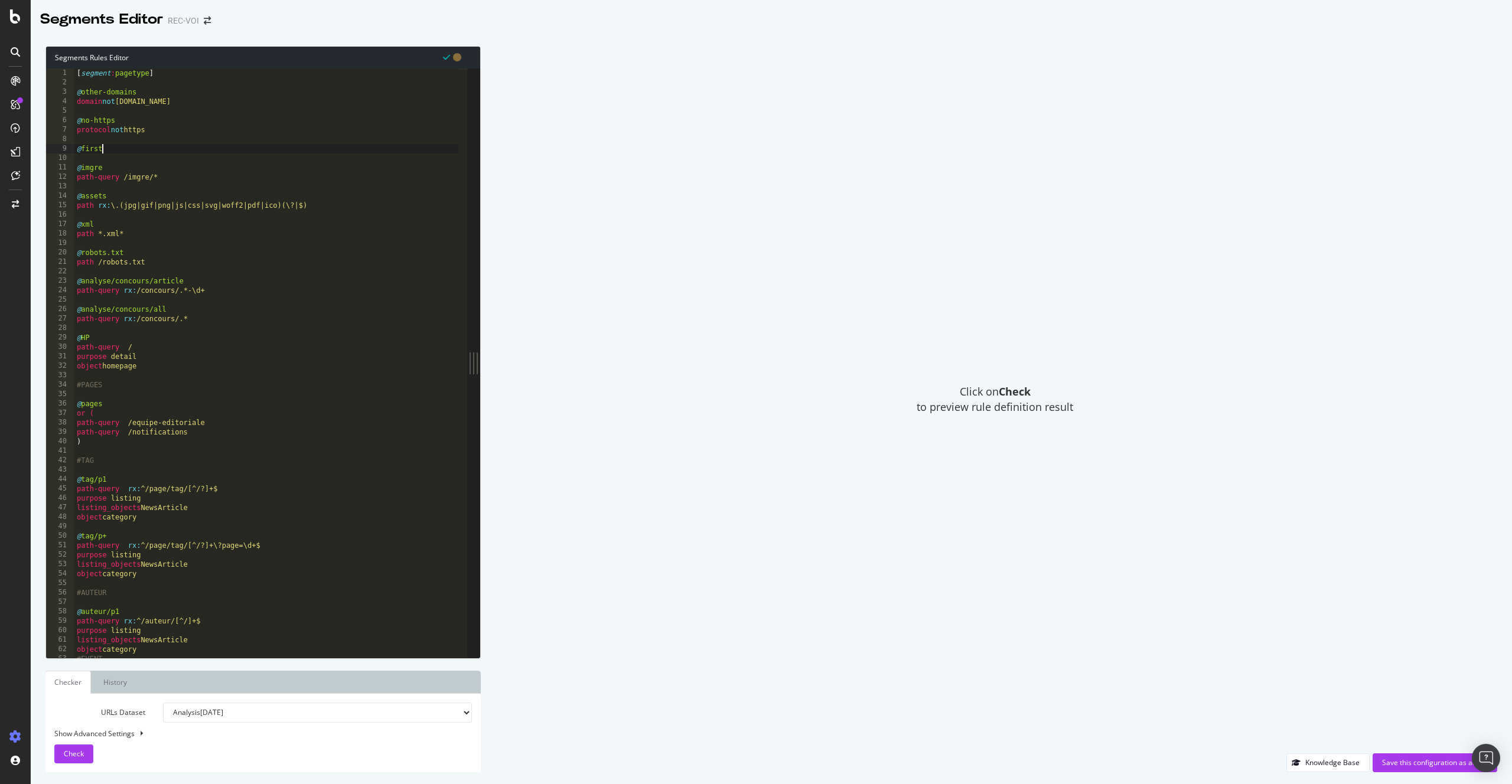
scroll to position [0, 2]
type textarea "@firstId"
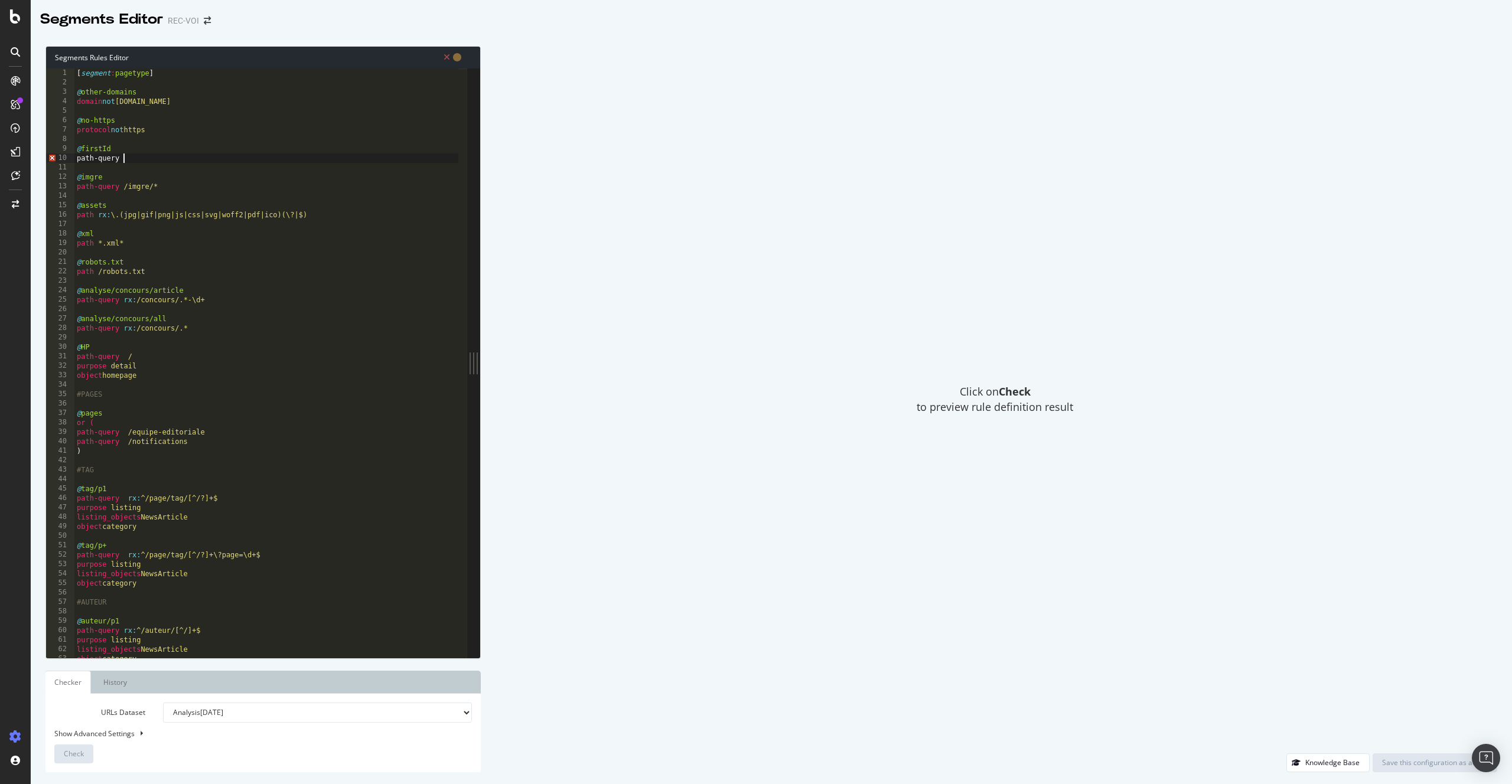
scroll to position [0, 4]
paste textarea "?firstId"
type textarea "path-query *?firstId*"
click at [90, 752] on button "Check" at bounding box center [74, 754] width 39 height 19
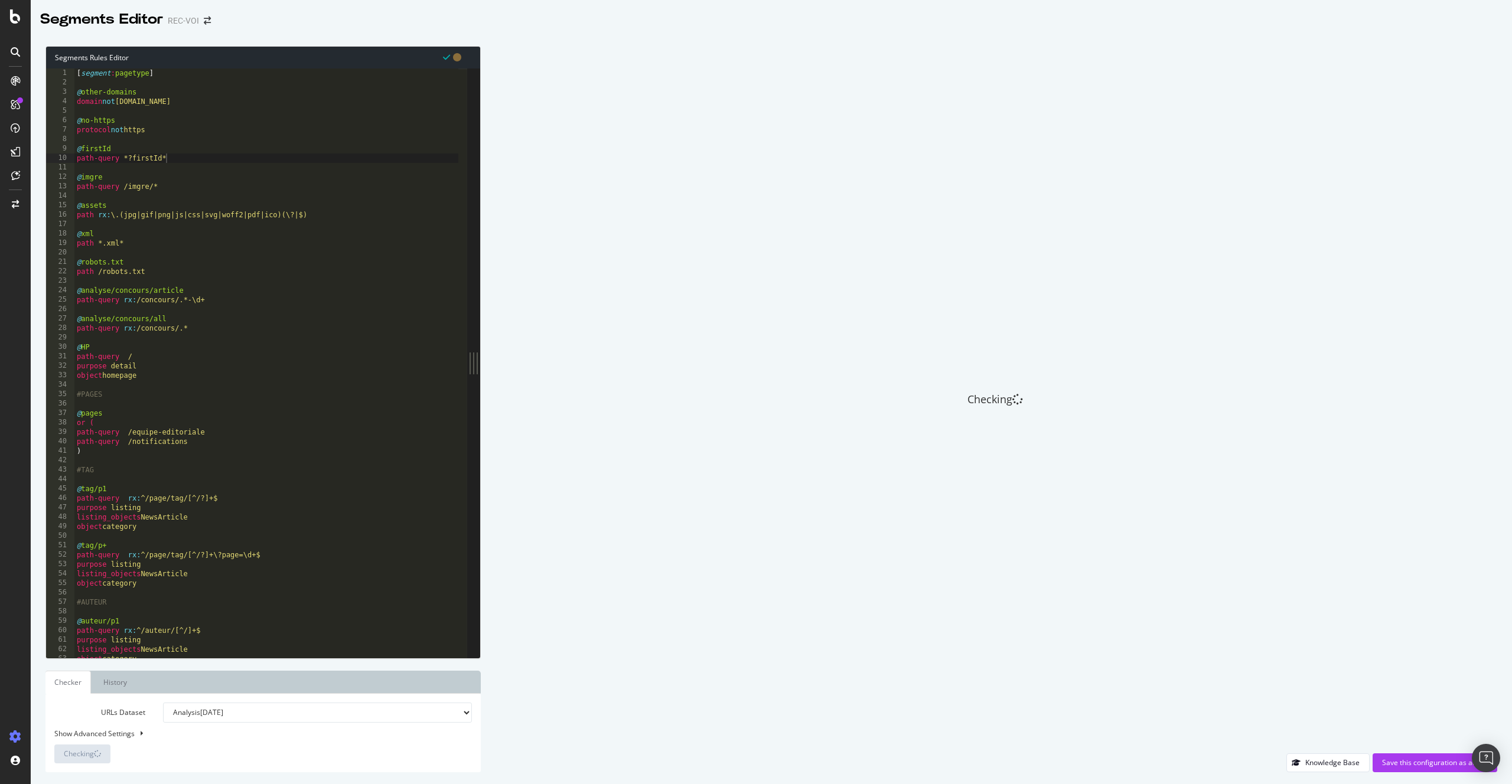
click at [405, 698] on div "URLs Dataset Analysis 2025 Jul. 30th Analysis 2025 Jul. 25th #2 Analysis 2025 J…" at bounding box center [263, 733] width 435 height 79
click at [390, 707] on select "Analysis 2025 Jul. 30th Analysis 2025 Jul. 25th #2 Analysis 2025 Jul. 25th Anal…" at bounding box center [317, 713] width 309 height 20
select select "log_analysis:202508"
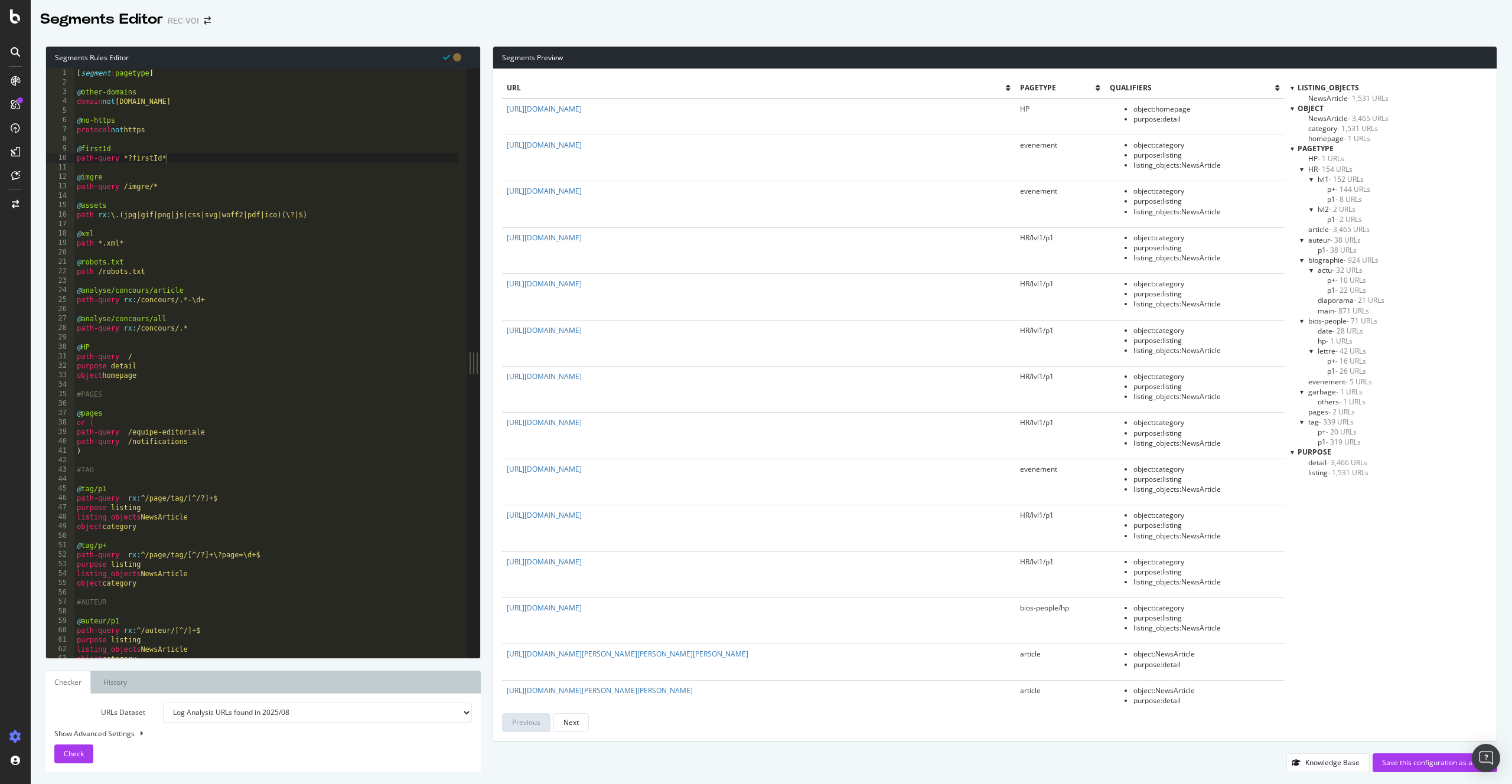
click at [1352, 96] on span "- 1,531 URLs" at bounding box center [1368, 98] width 41 height 10
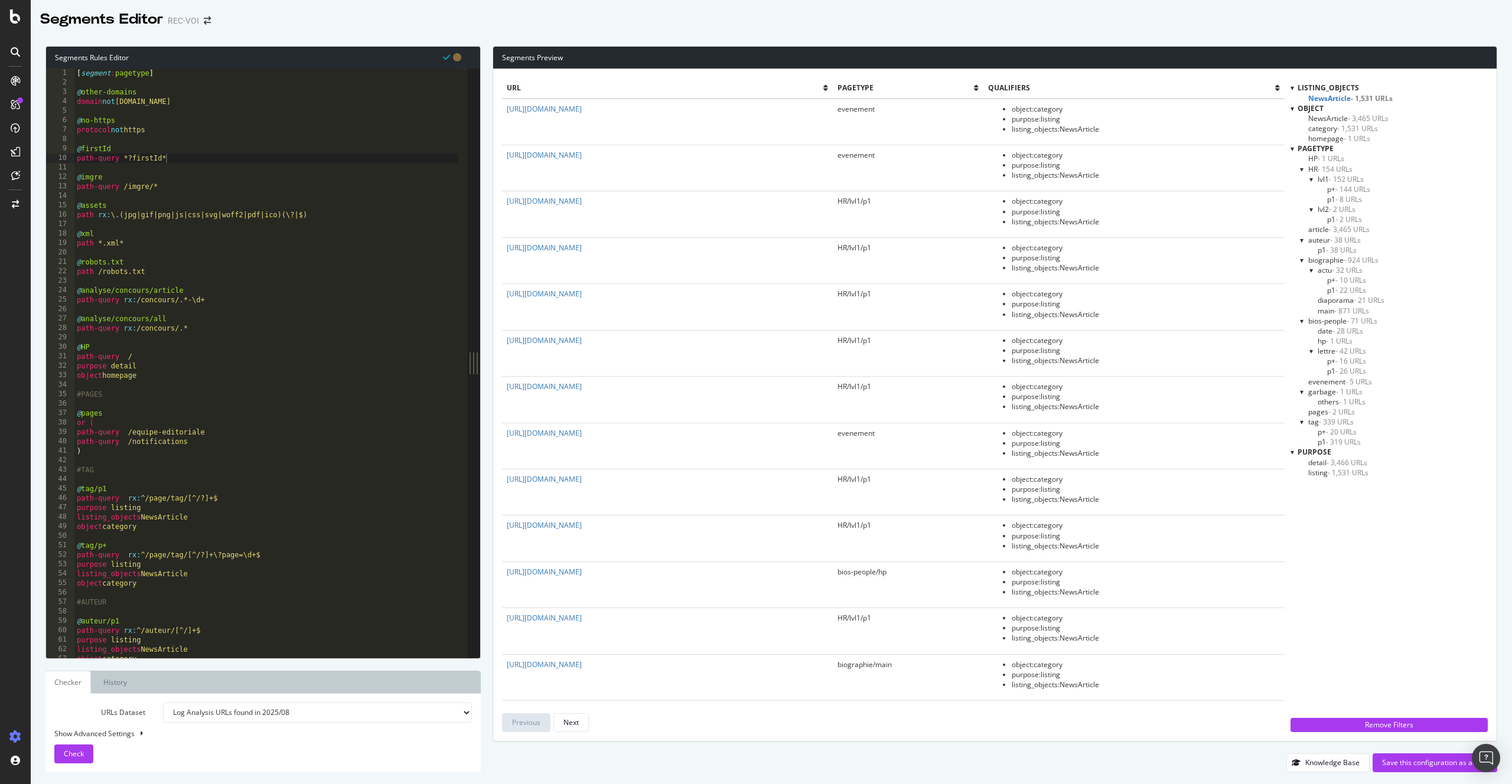
click at [1352, 124] on span "- 1,531 URLs" at bounding box center [1357, 128] width 41 height 10
click at [1349, 131] on span "- 1,531 URLs" at bounding box center [1359, 128] width 42 height 10
click at [272, 714] on select "Analysis 2025 Jul. 30th Analysis 2025 Jul. 25th #2 Analysis 2025 Jul. 25th Anal…" at bounding box center [317, 713] width 309 height 20
click at [73, 759] on div "Check" at bounding box center [73, 754] width 20 height 18
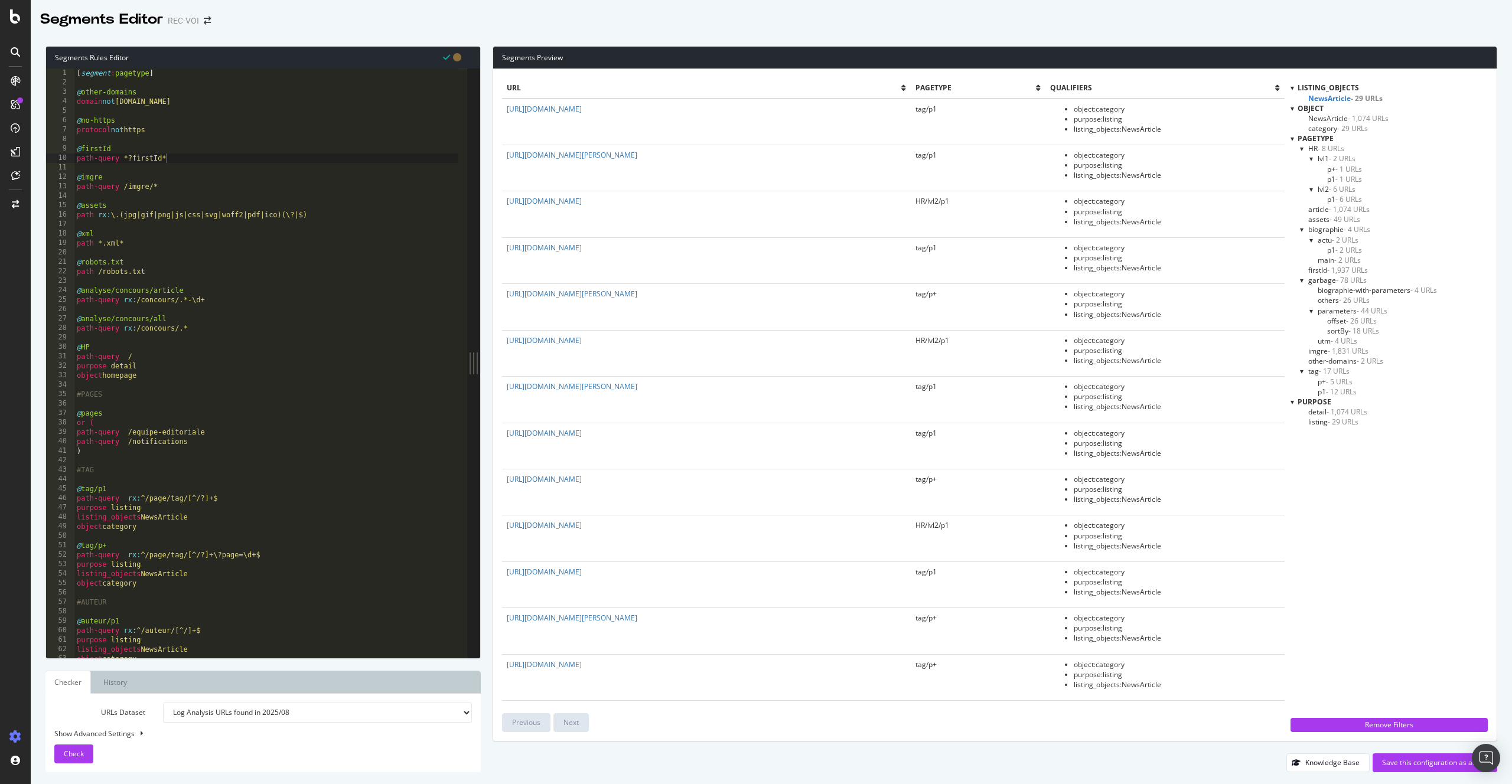
click at [1337, 423] on span "- 29 URLs" at bounding box center [1343, 422] width 31 height 10
click at [1337, 414] on span "- 1,074 URLs" at bounding box center [1347, 412] width 41 height 10
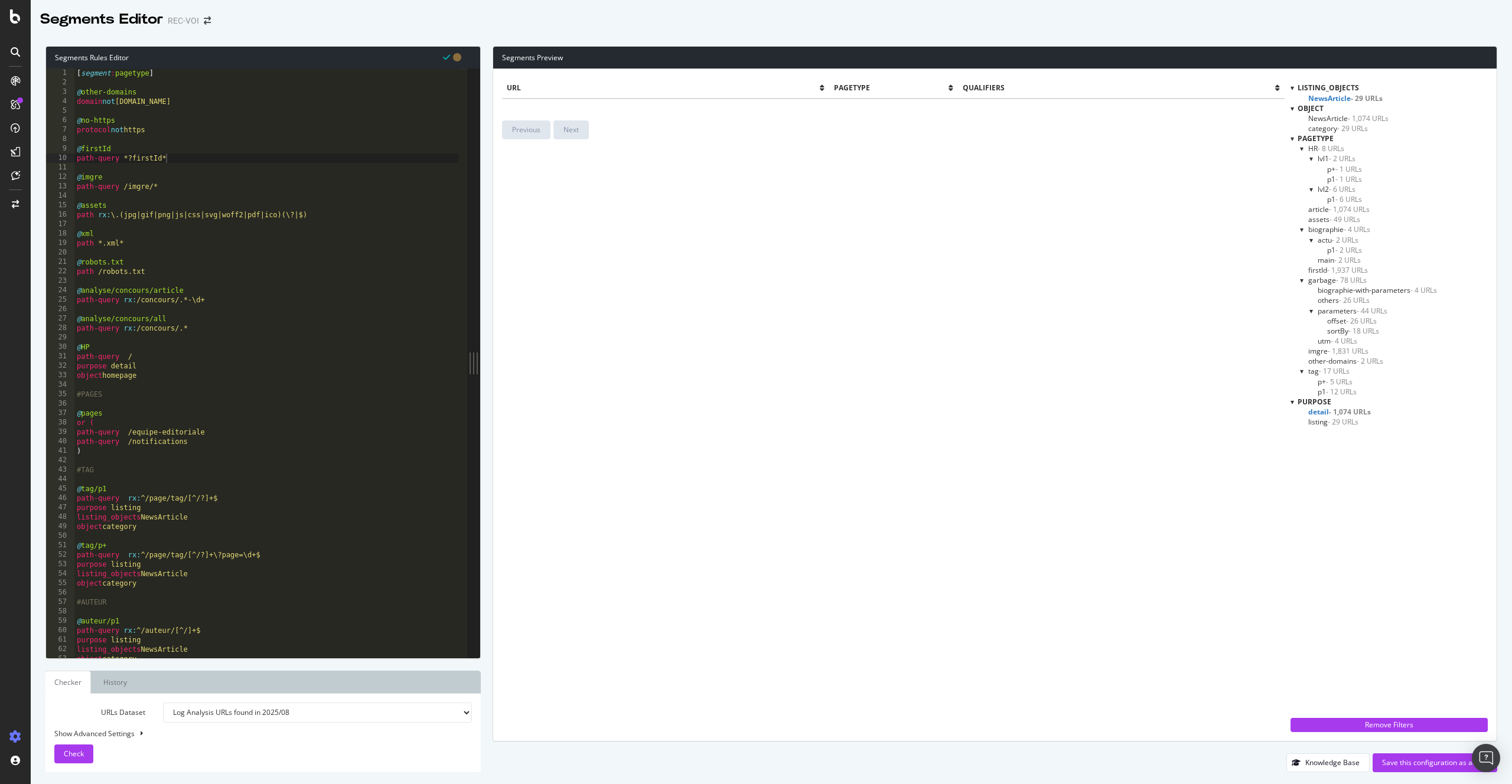
click at [1304, 149] on div at bounding box center [1302, 148] width 5 height 10
click at [1302, 179] on div at bounding box center [1302, 179] width 5 height 10
click at [1329, 193] on span "- 1,937 URLs" at bounding box center [1347, 189] width 41 height 10
click at [1333, 200] on span "garbage - 78 URLs" at bounding box center [1337, 199] width 59 height 10
click at [1333, 192] on span "- 1,937 URLs" at bounding box center [1347, 189] width 41 height 10
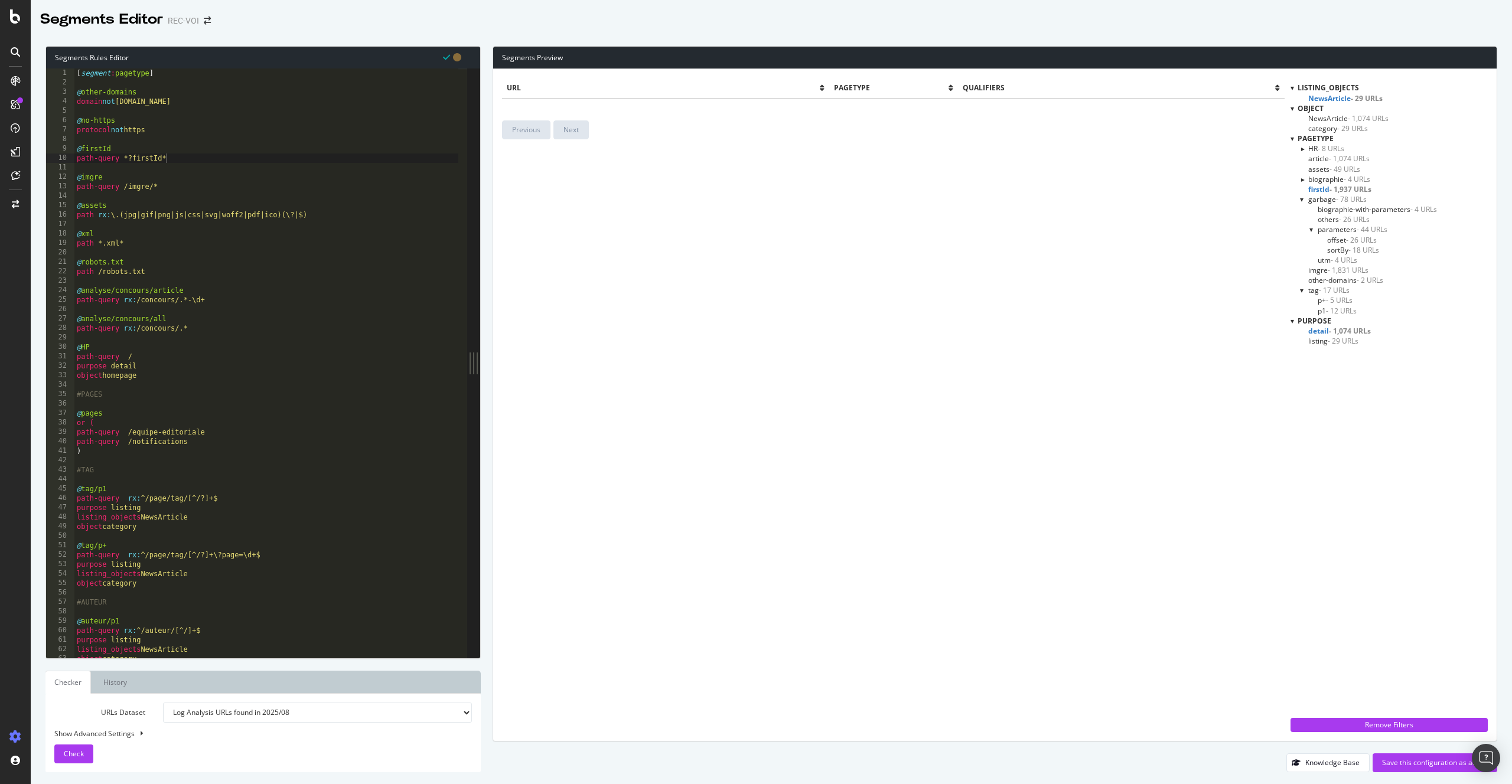
click at [1376, 99] on span "- 29 URLs" at bounding box center [1367, 98] width 32 height 10
click at [1363, 95] on span "- 29 URLs" at bounding box center [1363, 98] width 31 height 10
click at [1408, 762] on div "Save this configuration as active" at bounding box center [1434, 762] width 106 height 10
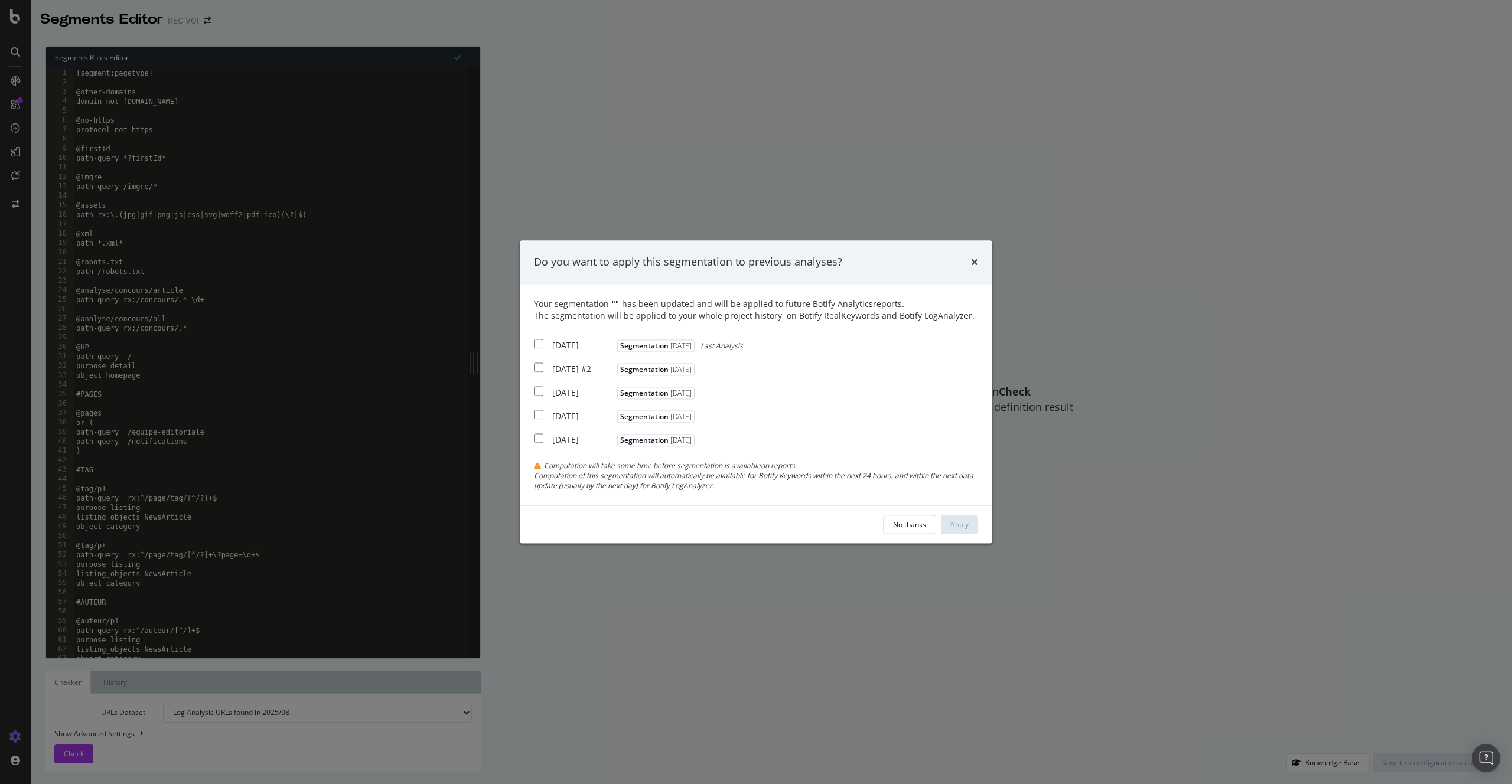
click at [563, 342] on div "2025 Jul. 30th" at bounding box center [583, 346] width 62 height 12
checkbox input "true"
click at [951, 530] on div "Apply" at bounding box center [959, 524] width 18 height 10
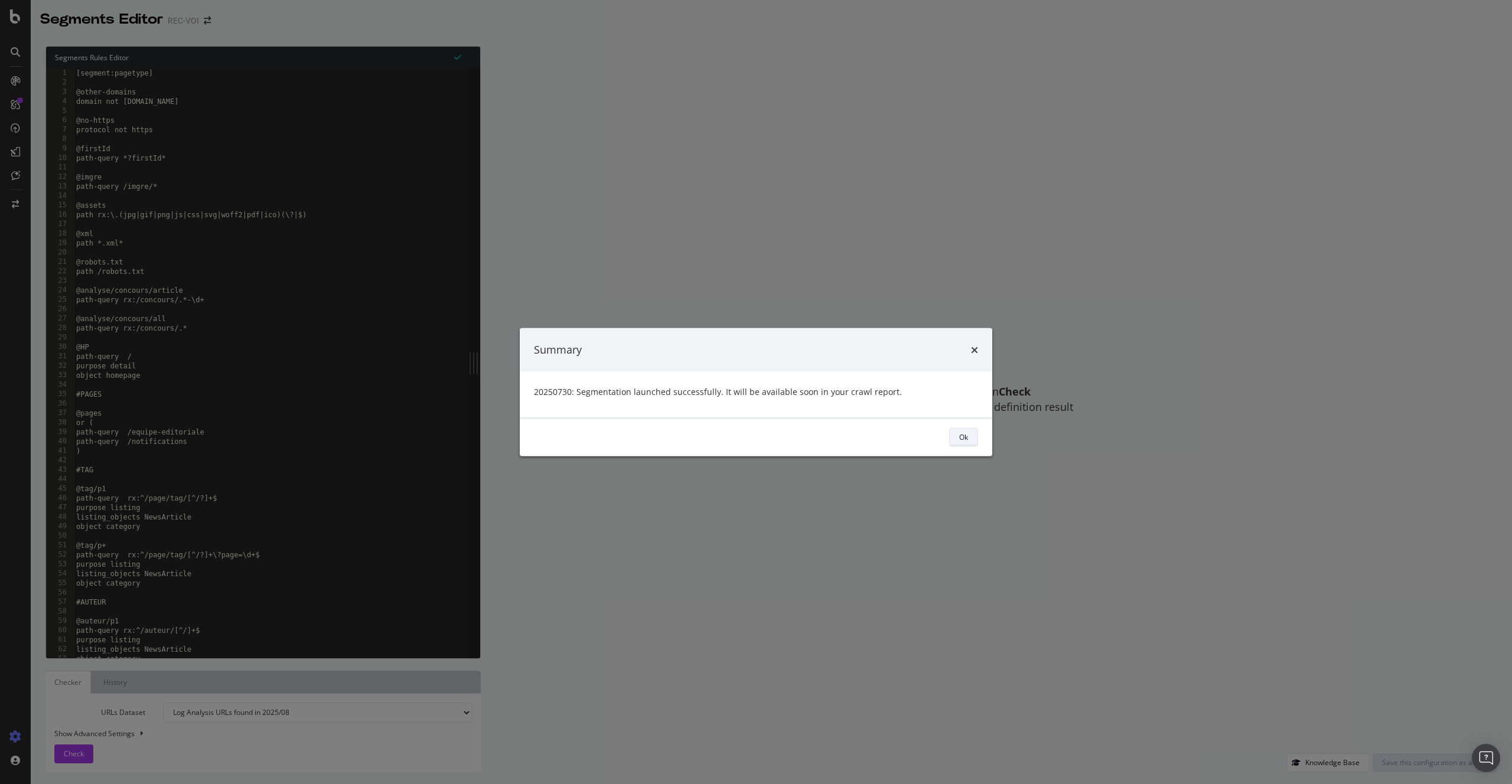
click at [962, 431] on div "Ok" at bounding box center [963, 436] width 9 height 16
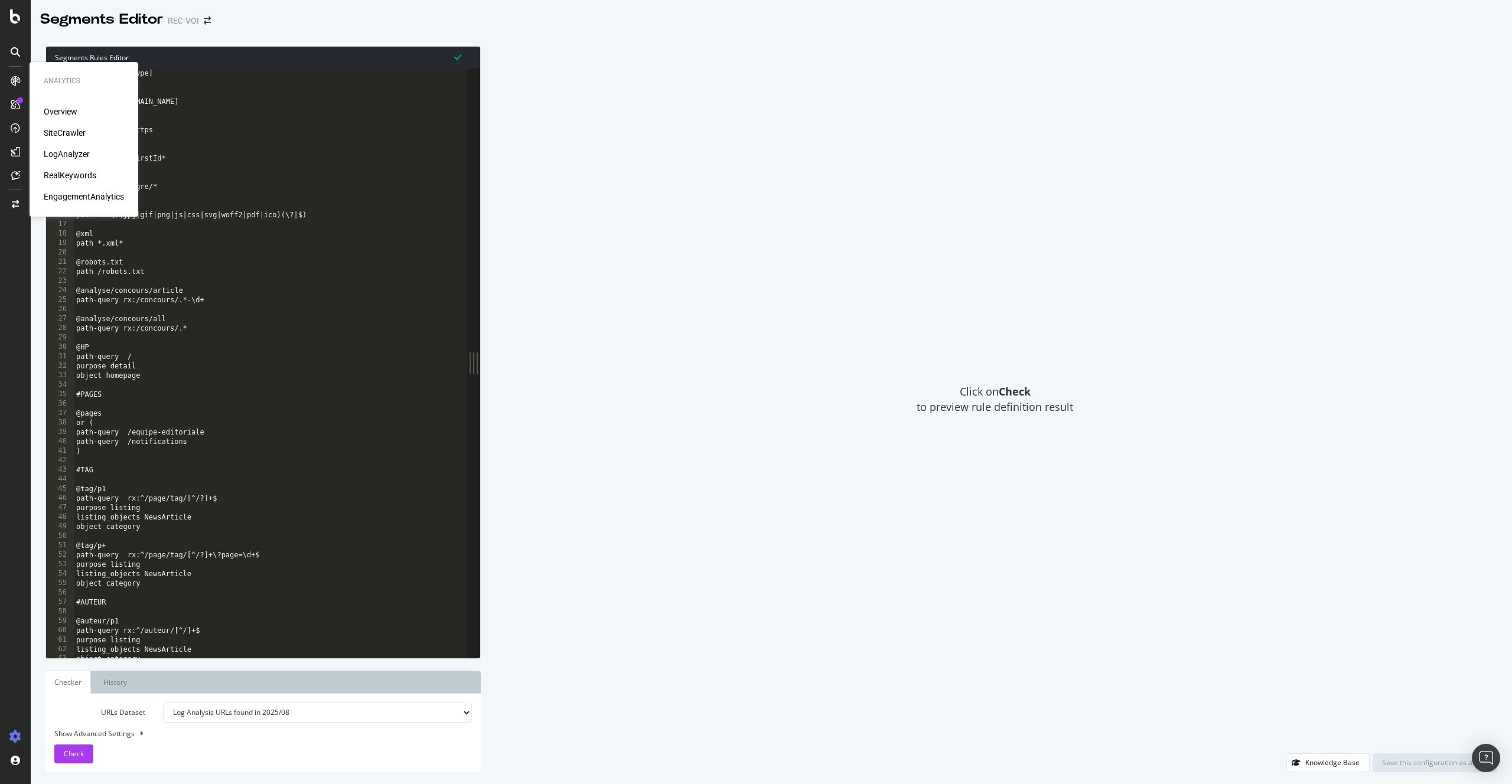
click at [76, 146] on div "Overview SiteCrawler LogAnalyzer RealKeywords EngagementAnalytics" at bounding box center [84, 154] width 81 height 97
click at [75, 152] on div "LogAnalyzer" at bounding box center [67, 154] width 46 height 12
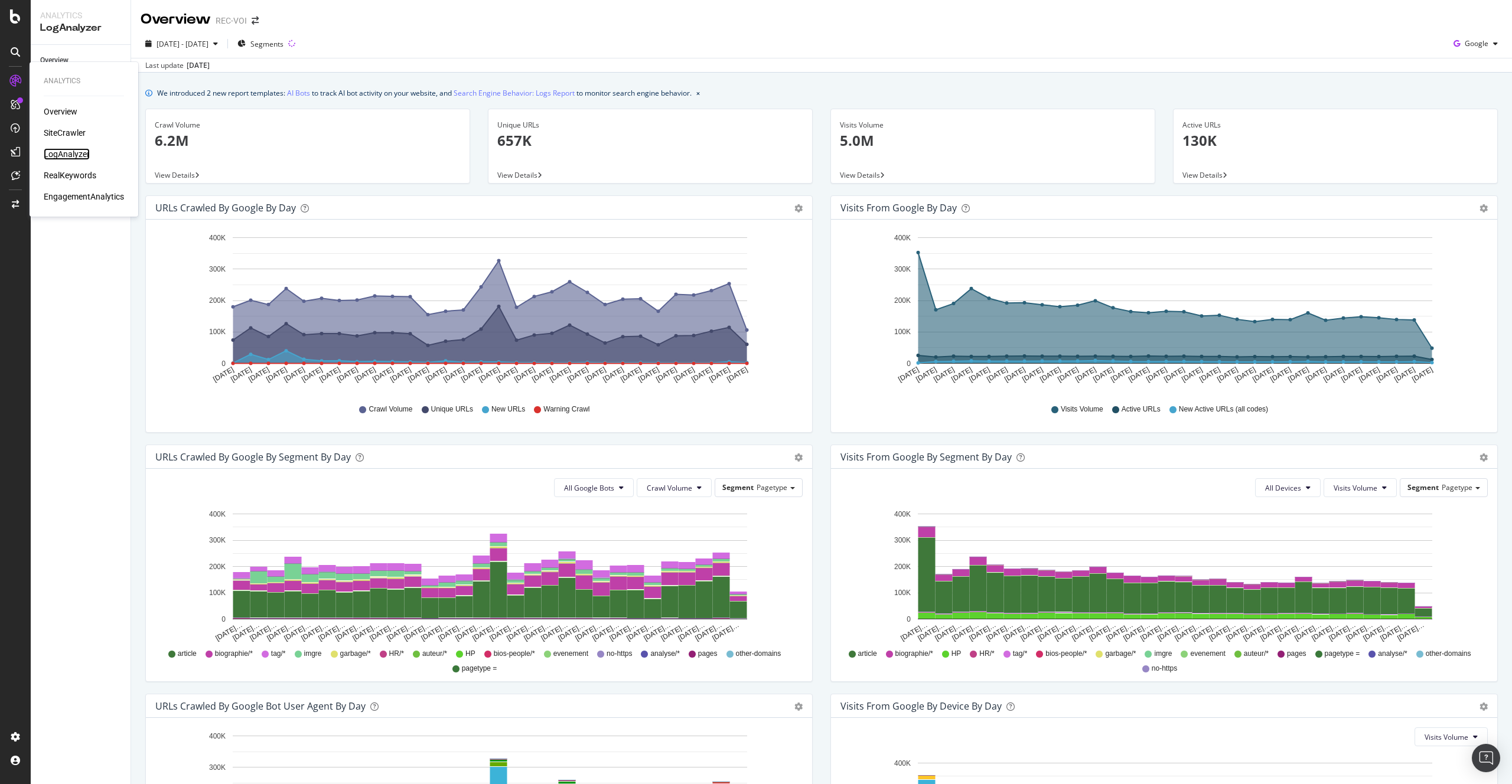
click at [78, 157] on div "LogAnalyzer" at bounding box center [67, 154] width 46 height 12
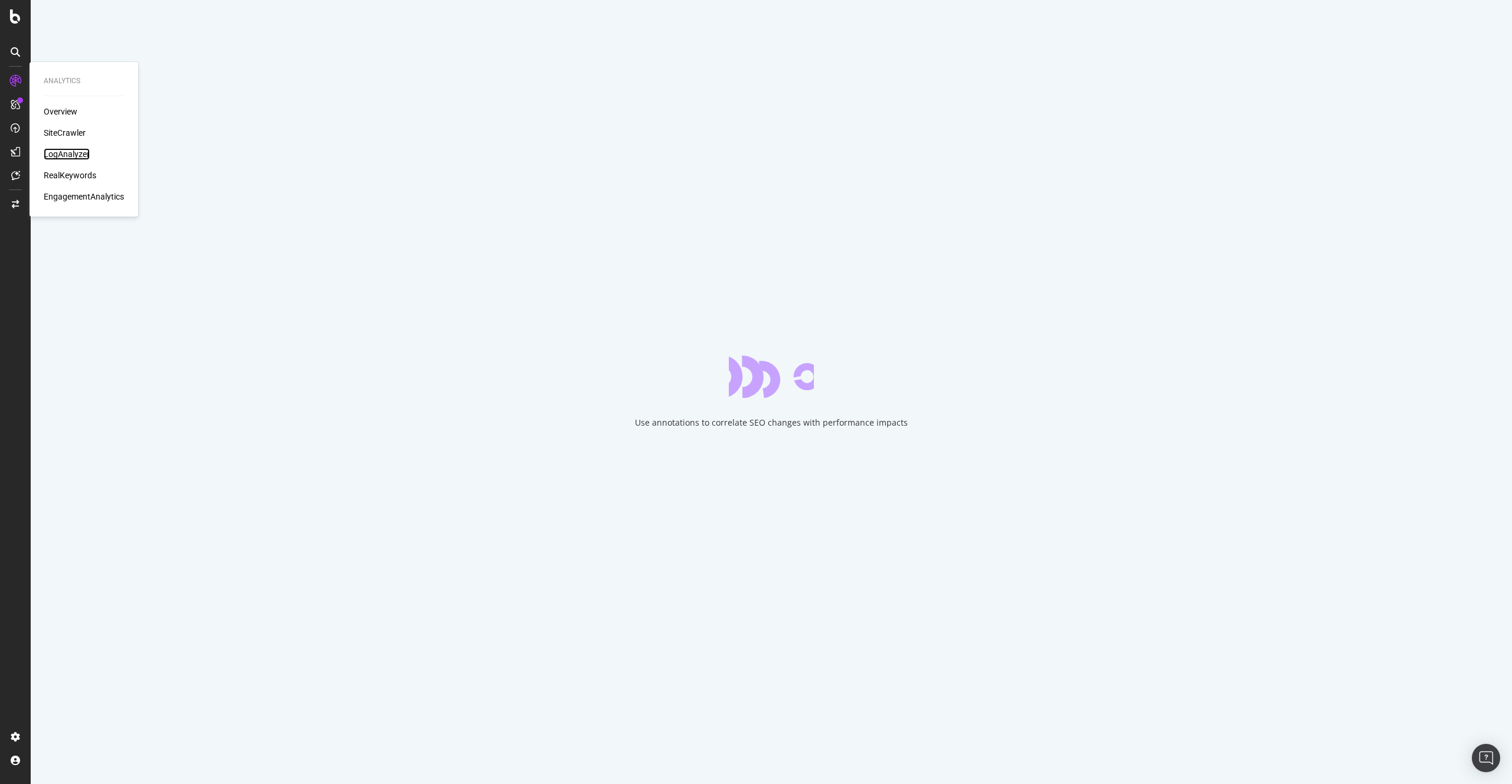
click at [51, 151] on div "LogAnalyzer" at bounding box center [67, 154] width 46 height 12
click at [364, 168] on div "Use annotations to correlate SEO changes with performance impacts" at bounding box center [771, 392] width 1481 height 784
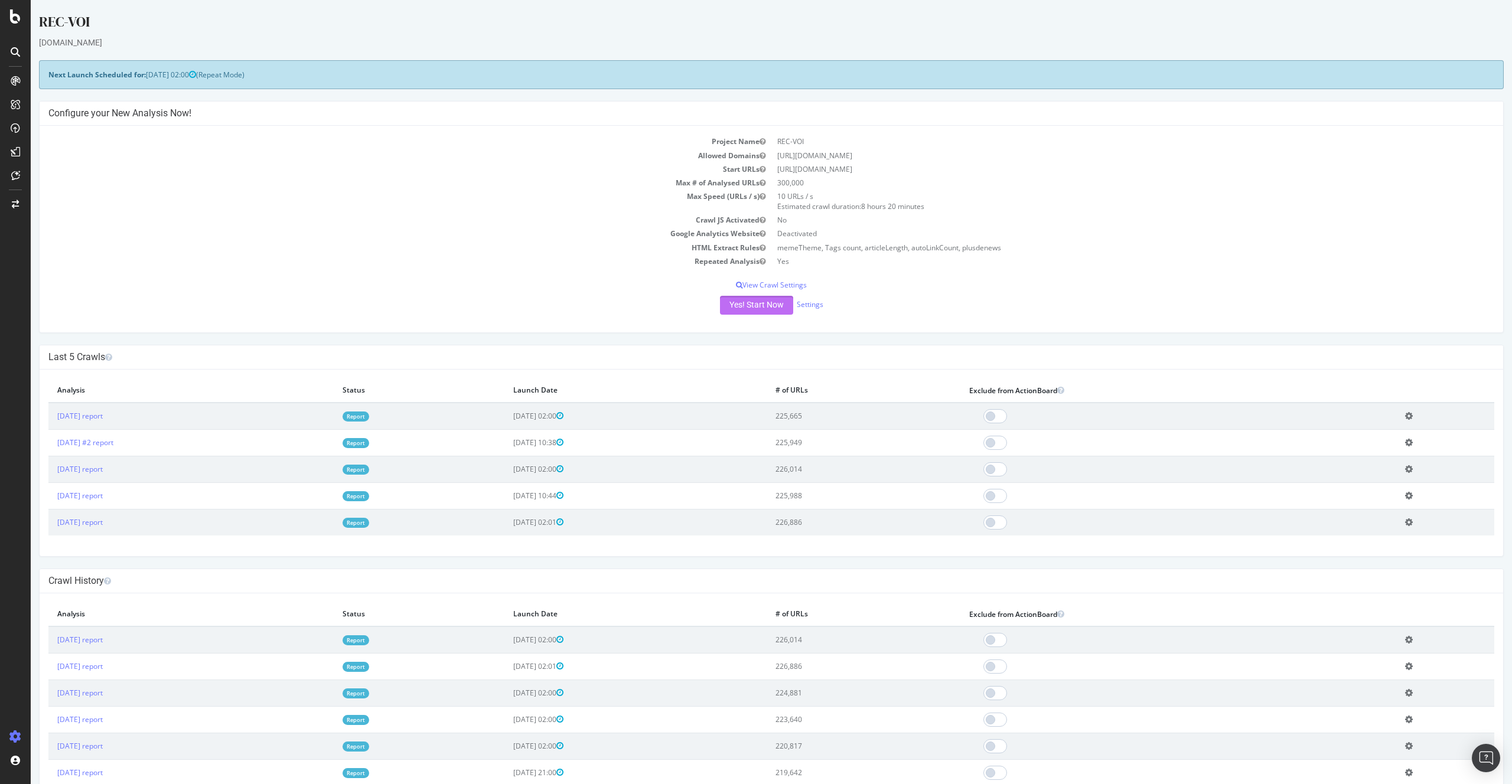
click at [742, 306] on button "Yes! Start Now" at bounding box center [756, 305] width 73 height 19
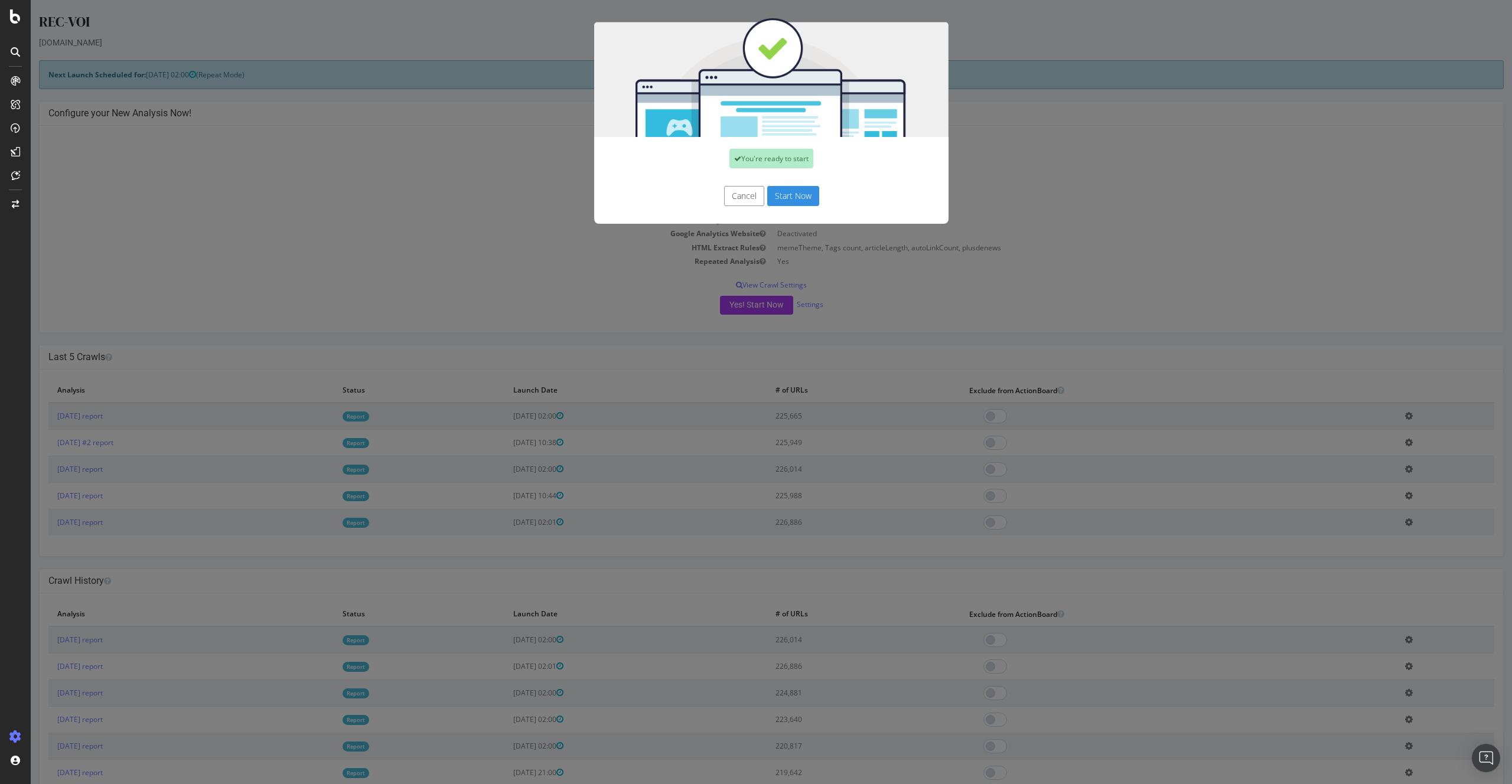
click at [786, 202] on button "Start Now" at bounding box center [793, 196] width 52 height 20
